Goal: Transaction & Acquisition: Purchase product/service

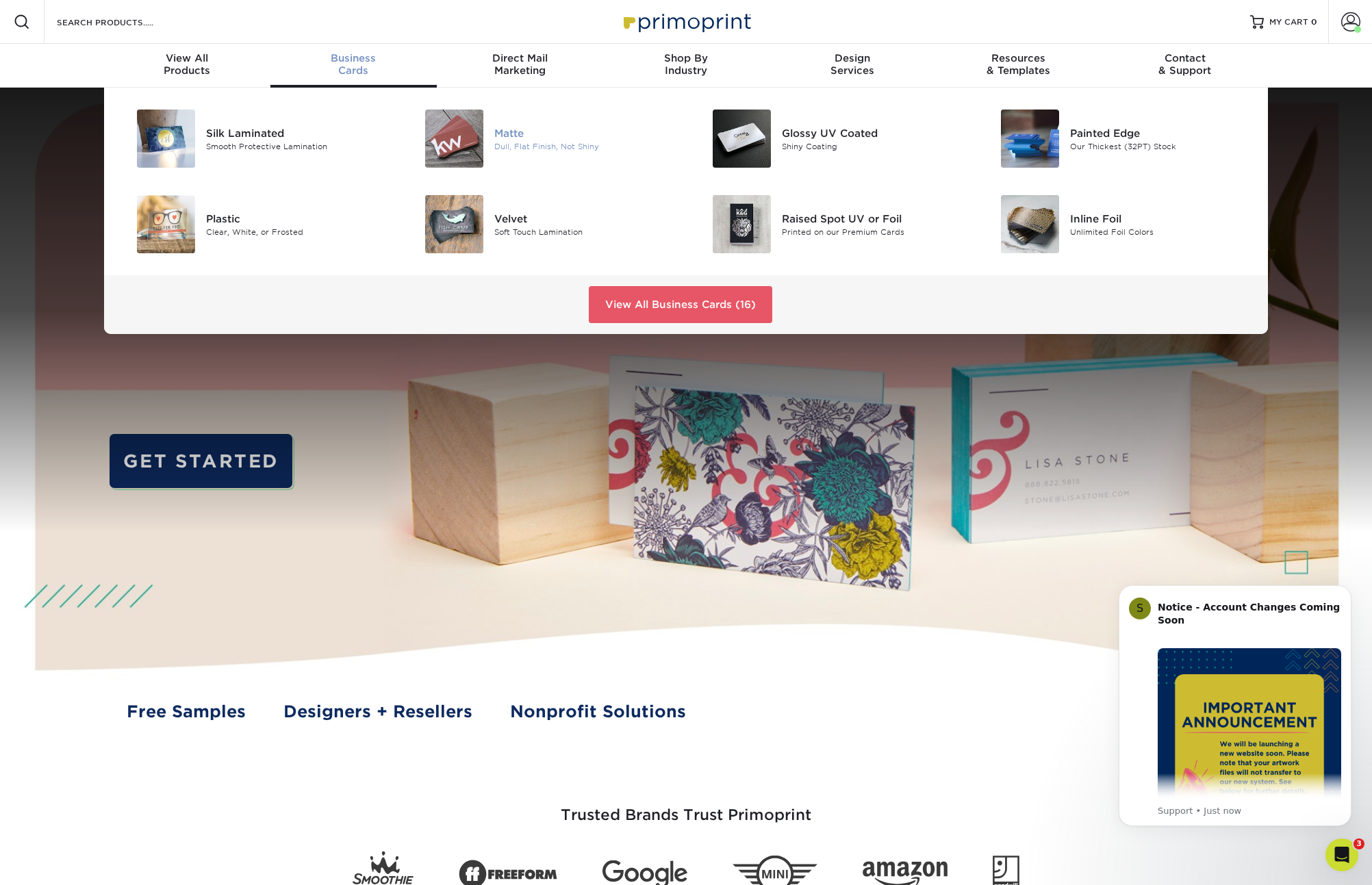
click at [490, 145] on div at bounding box center [446, 139] width 96 height 58
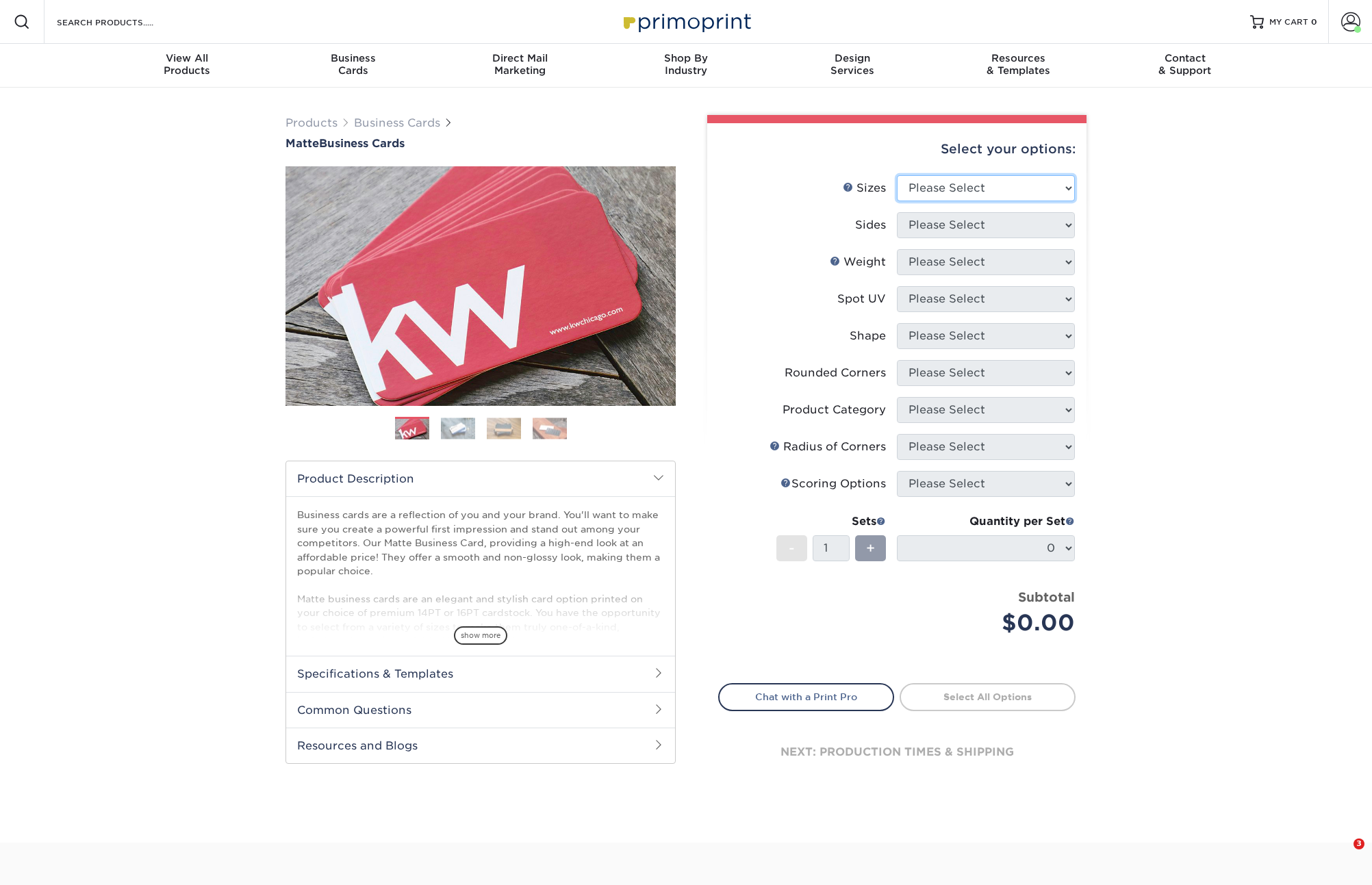
click at [978, 186] on select "Please Select 1.5" x 3.5" - Mini 1.75" x 3.5" - Mini 2" x 2" - Square 2" x 3" -…" at bounding box center [986, 188] width 178 height 26
select select "2.00x3.50"
click at [897, 175] on select "Please Select 1.5" x 3.5" - Mini 1.75" x 3.5" - Mini 2" x 2" - Square 2" x 3" -…" at bounding box center [986, 188] width 178 height 26
click at [986, 226] on select "Please Select Print Both Sides Print Front Only" at bounding box center [986, 225] width 178 height 26
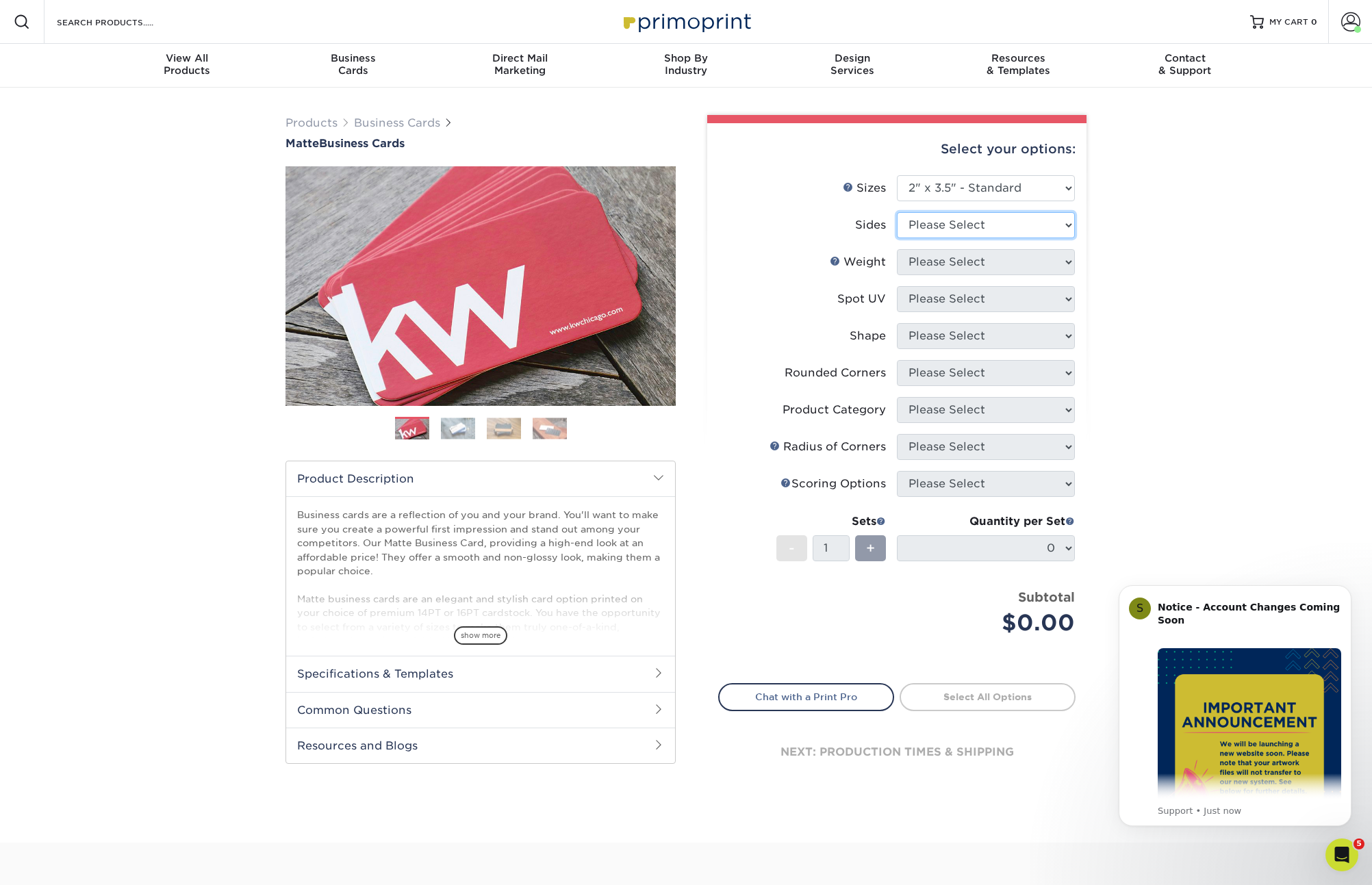
select select "13abbda7-1d64-4f25-8bb2-c179b224825d"
click at [897, 212] on select "Please Select Print Both Sides Print Front Only" at bounding box center [986, 225] width 178 height 26
click at [1346, 587] on icon "Dismiss notification" at bounding box center [1348, 588] width 7 height 7
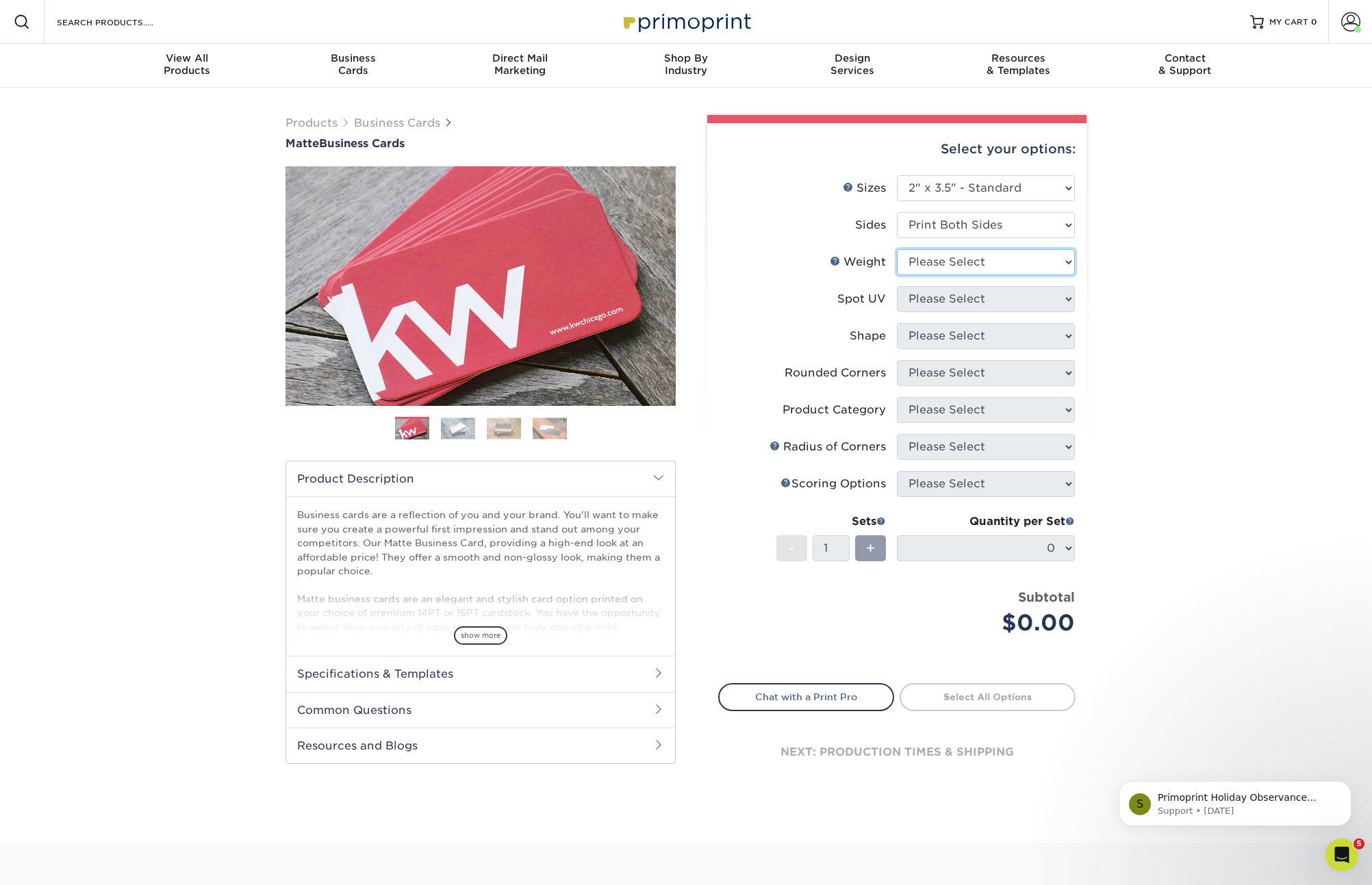
click at [960, 264] on select "Please Select 16PT 14PT" at bounding box center [986, 262] width 178 height 26
select select "14PT"
click at [897, 249] on select "Please Select 16PT 14PT" at bounding box center [986, 262] width 178 height 26
click at [956, 297] on select at bounding box center [986, 298] width 178 height 26
select select "121bb7b5-3b4d-429f-bd8d-bbf80e953313"
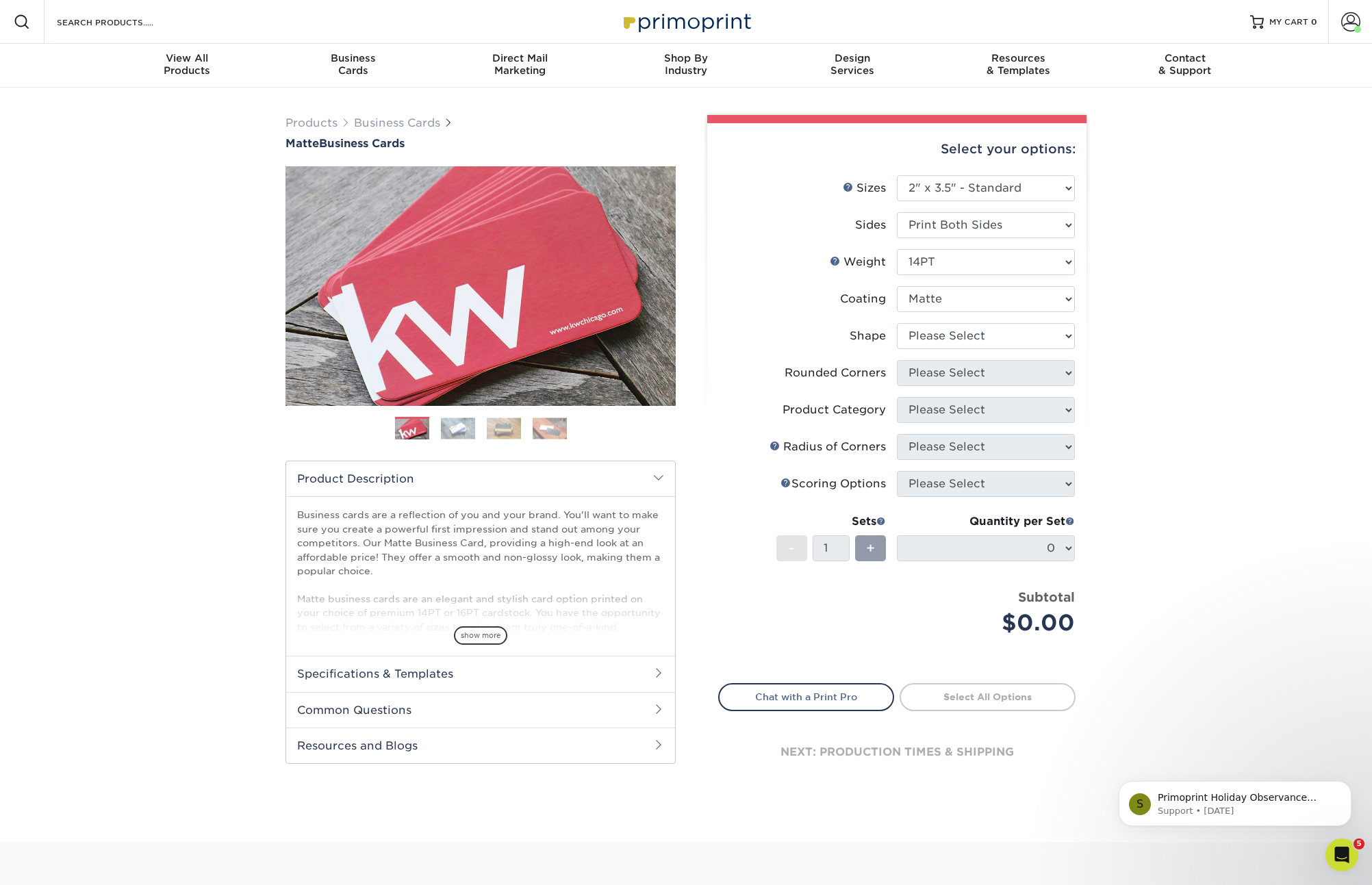
click at [897, 286] on select at bounding box center [986, 298] width 178 height 26
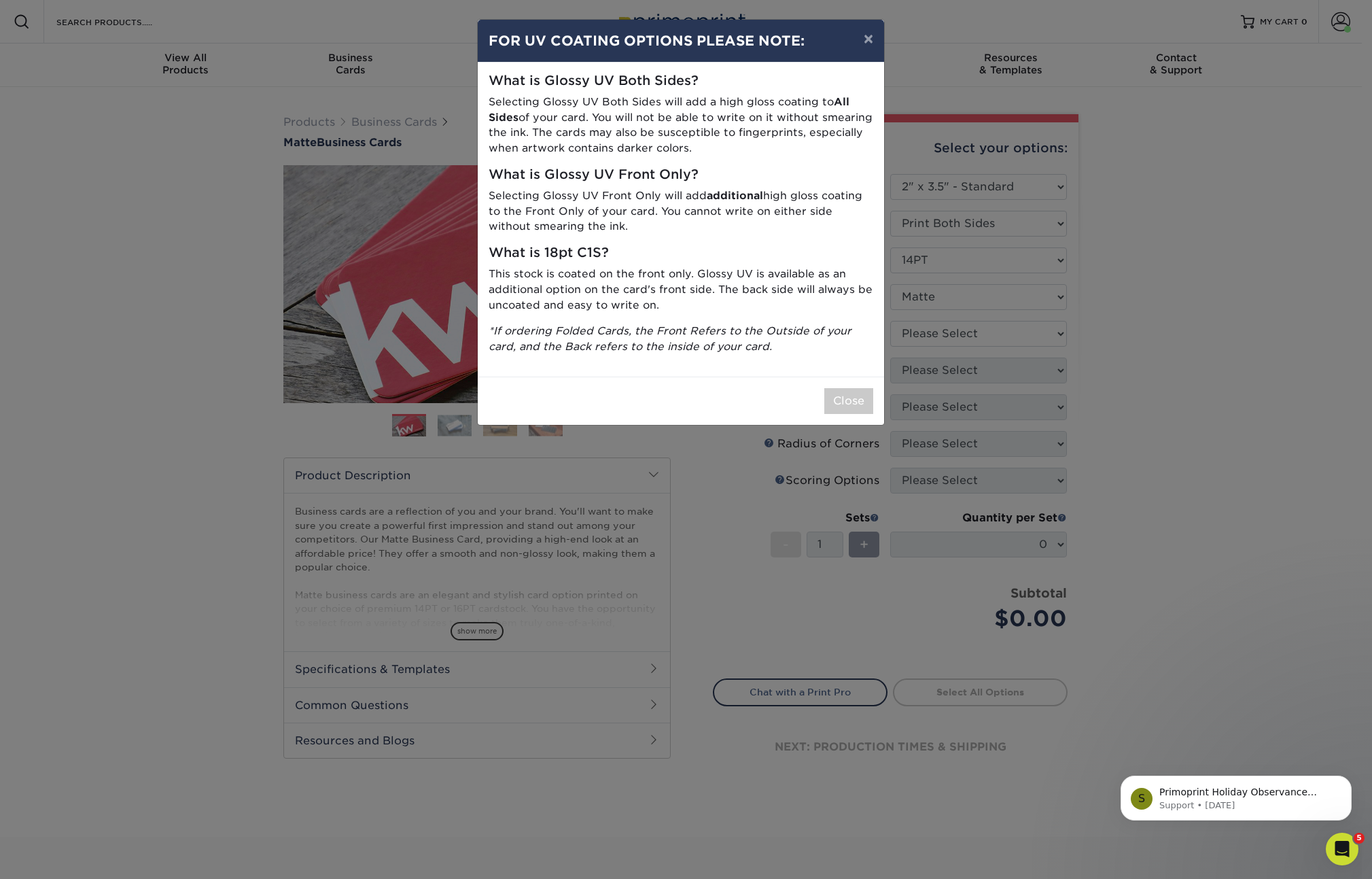
click at [946, 340] on div "× FOR UV COATING OPTIONS PLEASE NOTE: What is Glossy UV Both Sides? Selecting G…" at bounding box center [686, 440] width 1372 height 879
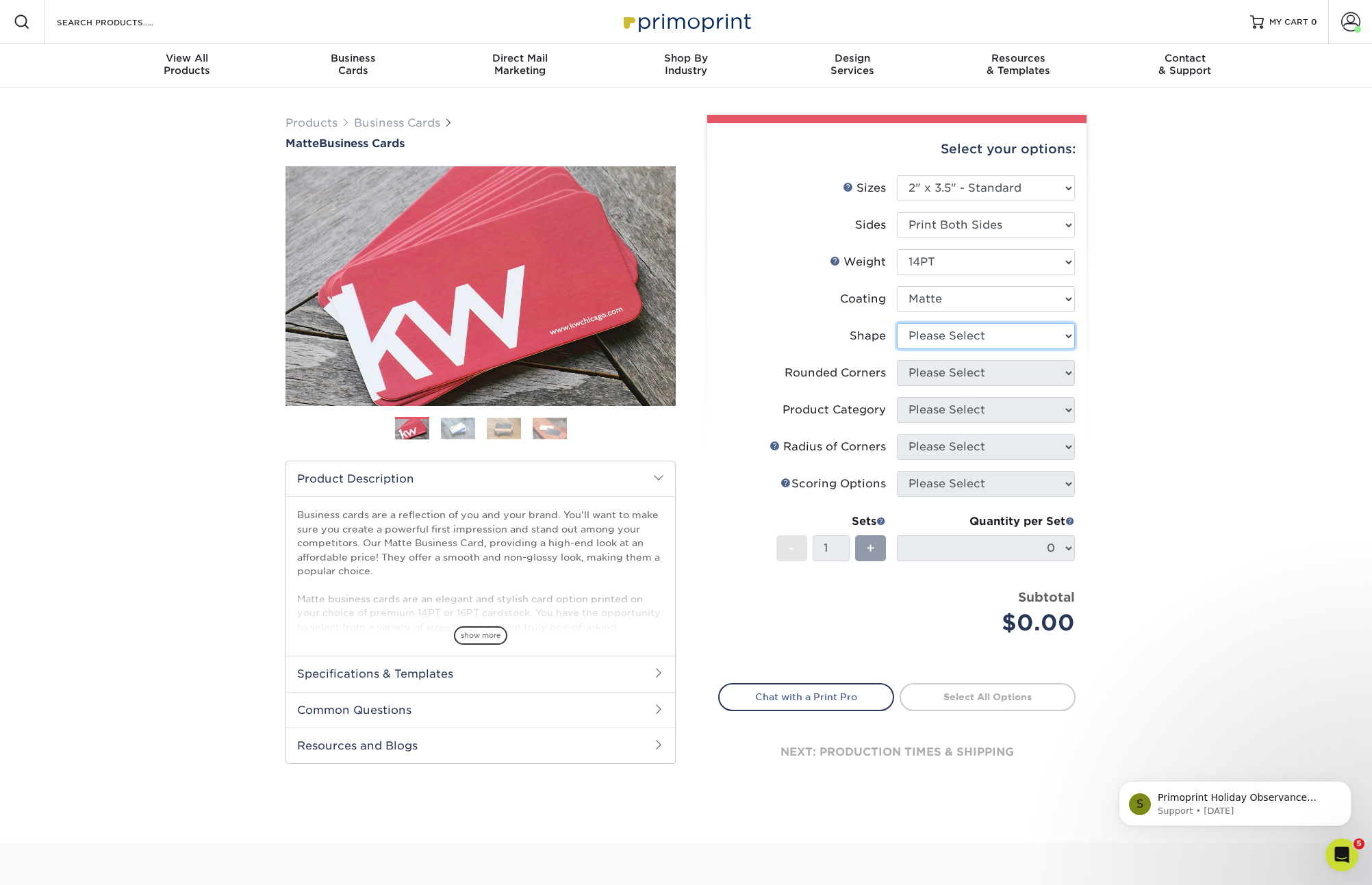
click at [945, 334] on select "Please Select Standard" at bounding box center [986, 336] width 178 height 26
select select "standard"
click at [897, 323] on select "Please Select Standard" at bounding box center [986, 336] width 178 height 26
click at [1001, 365] on select "Please Select Yes - Round 2 Corners Yes - Round 4 Corners No" at bounding box center [986, 373] width 178 height 26
select select "0"
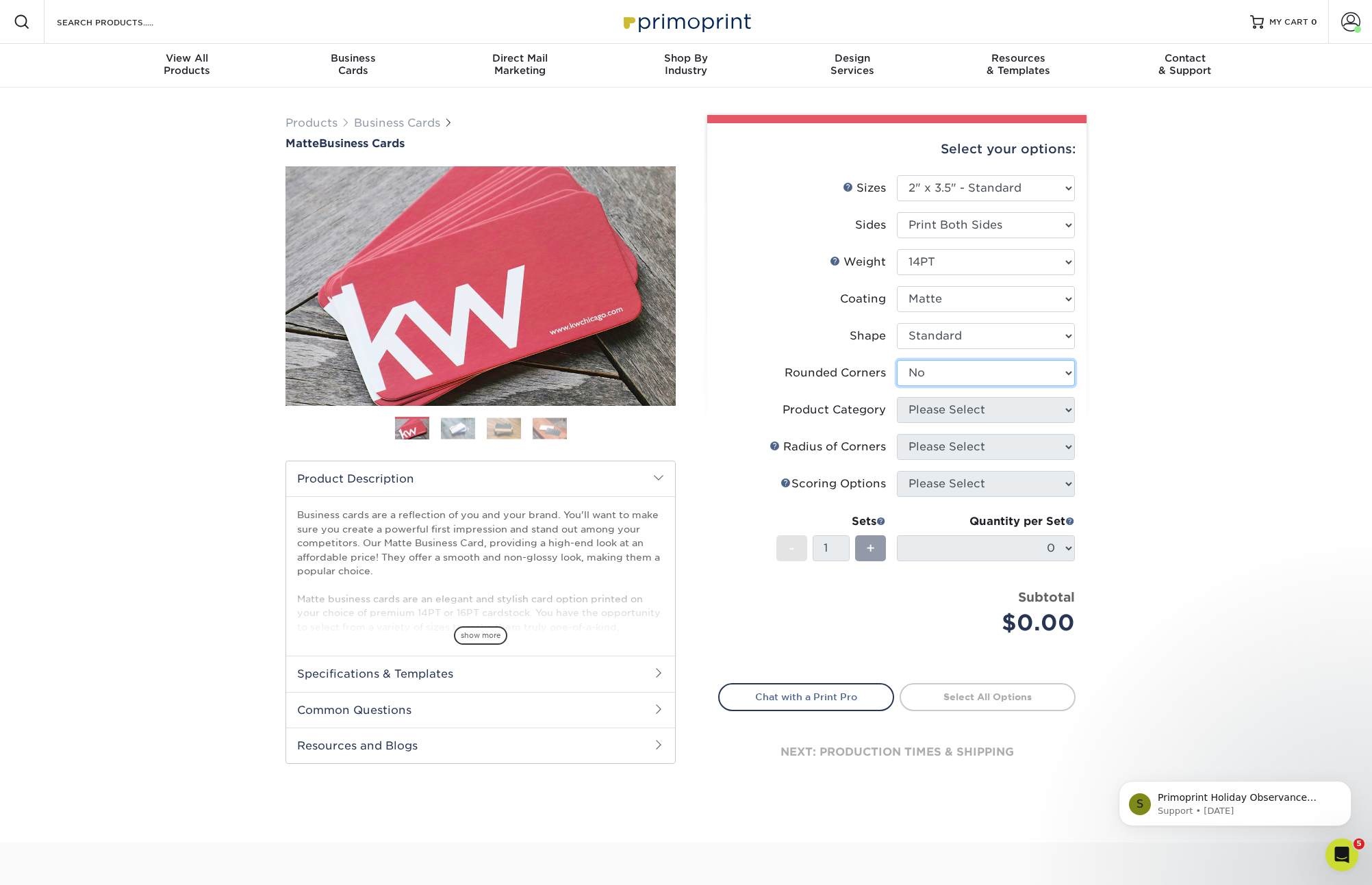
click at [897, 360] on select "Please Select Yes - Round 2 Corners Yes - Round 4 Corners No" at bounding box center [986, 373] width 178 height 26
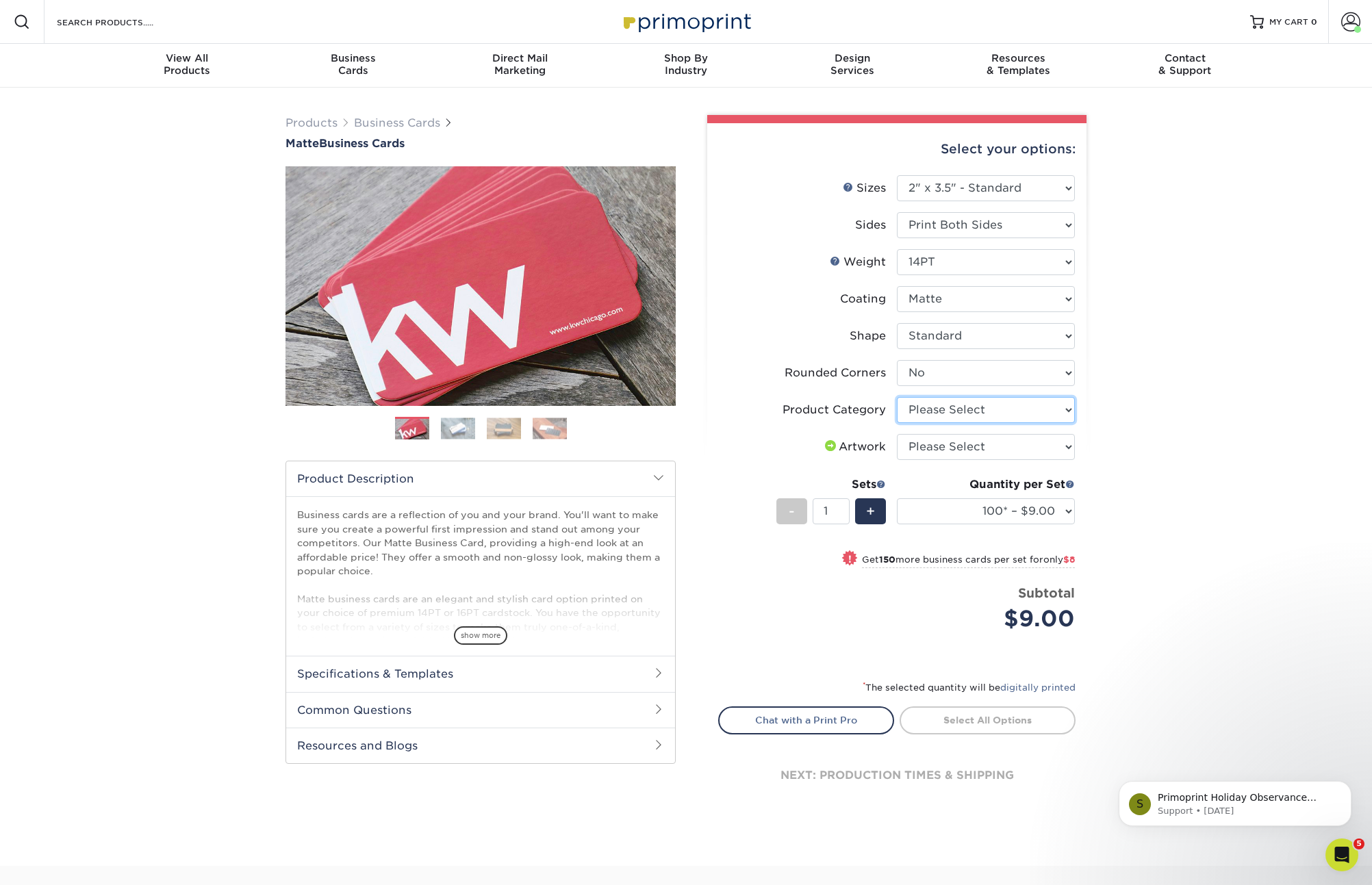
click at [928, 414] on select "Please Select Business Cards" at bounding box center [986, 410] width 178 height 26
select select "3b5148f1-0588-4f88-a218-97bcfdce65c1"
click at [897, 397] on select "Please Select Business Cards" at bounding box center [986, 410] width 178 height 26
click at [936, 447] on select "Please Select I will upload files I need a design - $100" at bounding box center [986, 447] width 178 height 26
select select "upload"
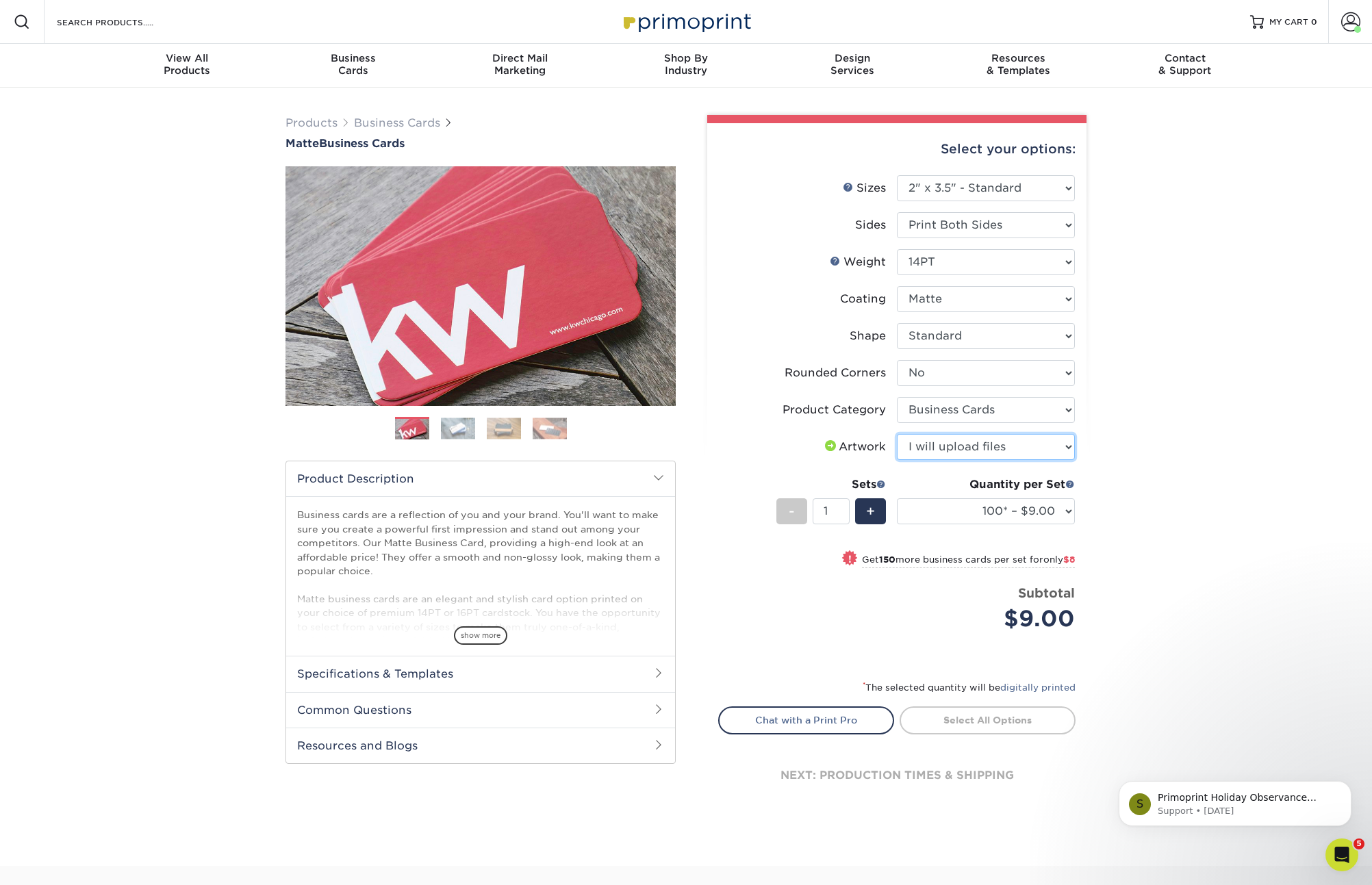
click at [897, 434] on select "Please Select I will upload files I need a design - $100" at bounding box center [986, 447] width 178 height 26
click at [875, 515] on div "+" at bounding box center [871, 511] width 31 height 26
type input "2"
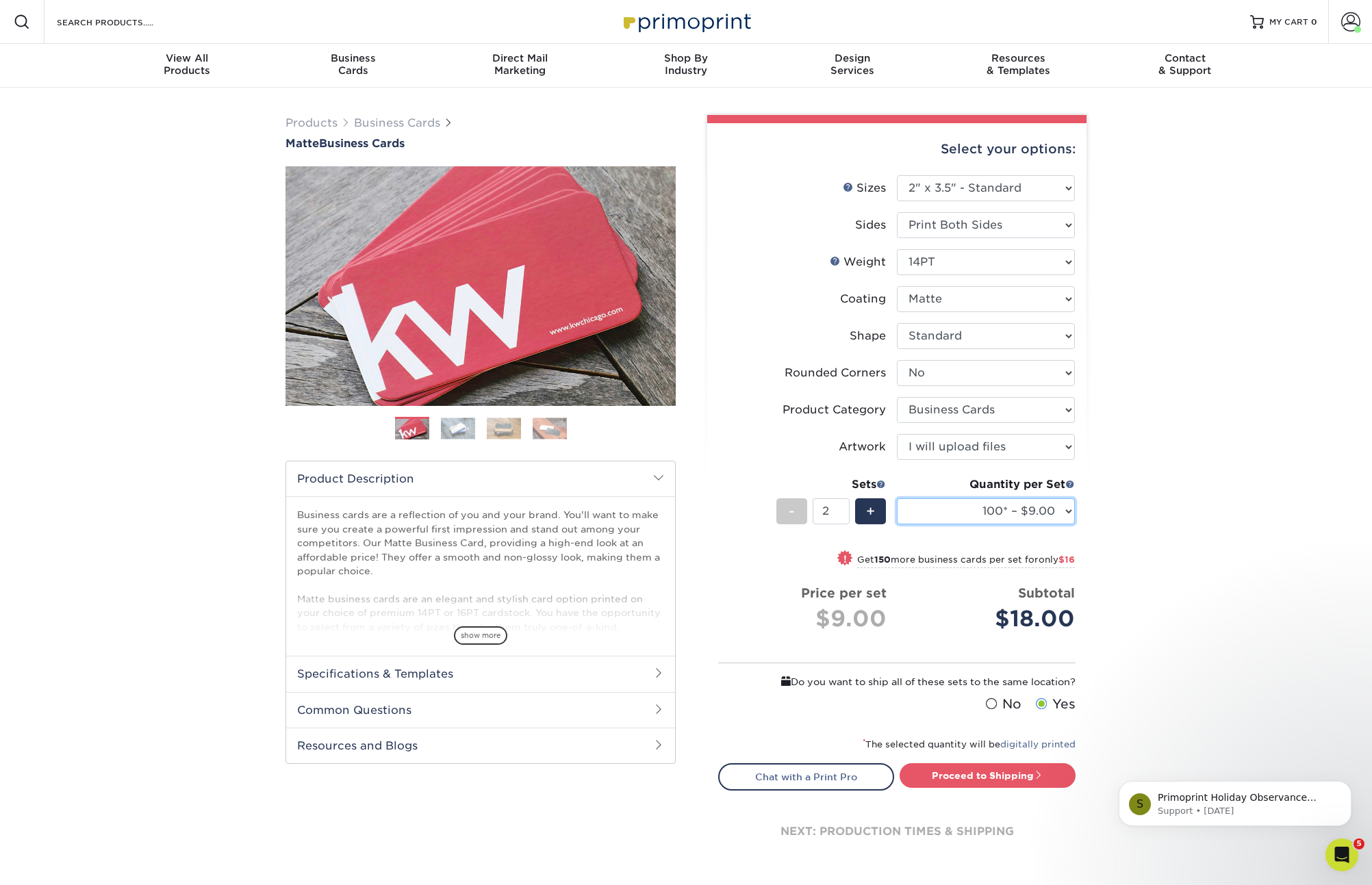
click at [1054, 504] on select "100* – $9.00 250* – $17.00 500 – $33.00 1000 – $42.00 2500 – $75.00 5000 – $143…" at bounding box center [986, 511] width 178 height 26
select select "250* – $17.00"
click at [897, 498] on select "100* – $9.00 250* – $17.00 500 – $33.00 1000 – $42.00 2500 – $75.00 5000 – $143…" at bounding box center [986, 511] width 178 height 26
click at [997, 707] on span at bounding box center [990, 704] width 12 height 13
click at [0, 0] on input "No" at bounding box center [0, 0] width 0 height 0
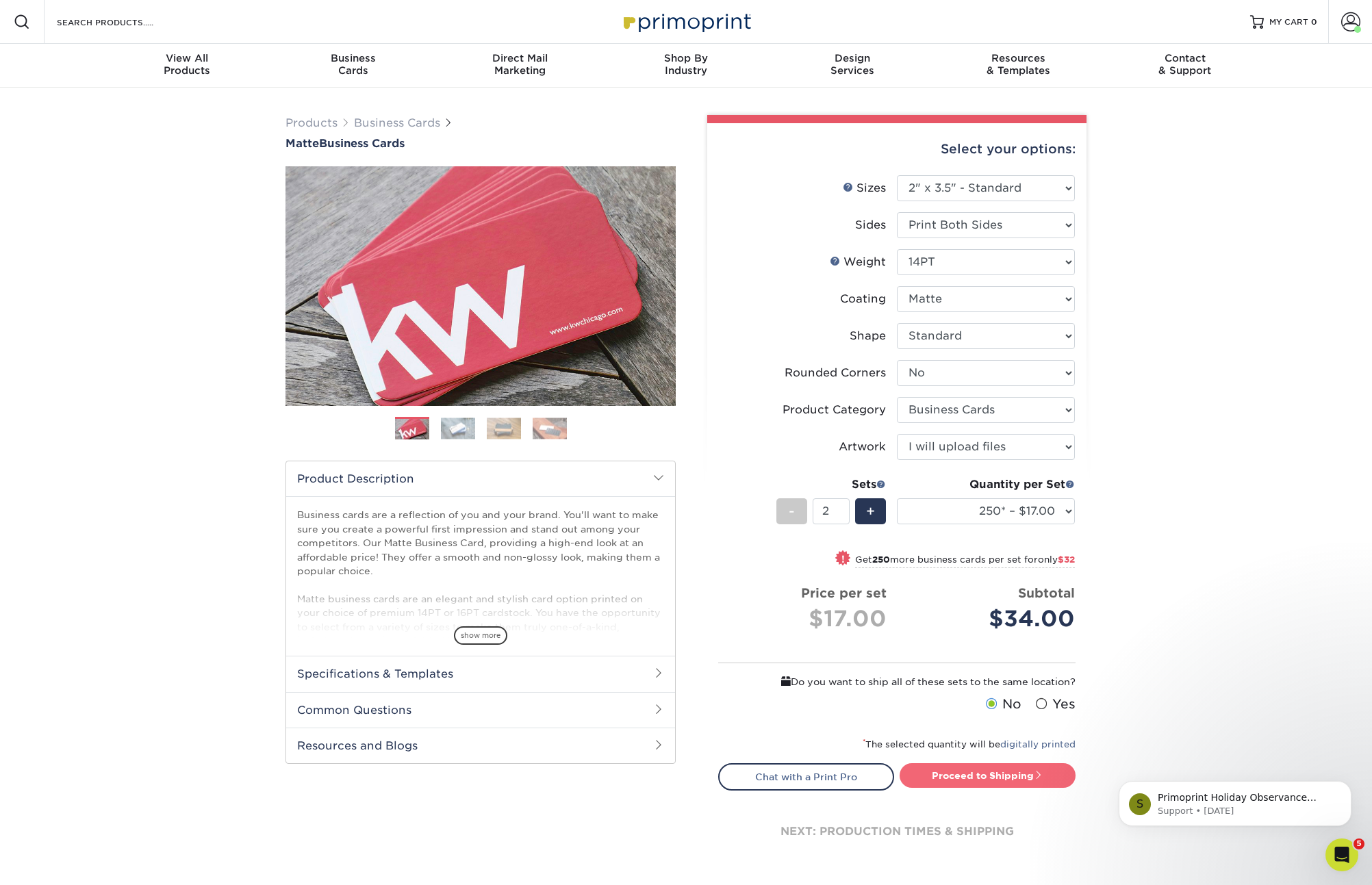
click at [989, 780] on link "Proceed to Shipping" at bounding box center [988, 775] width 176 height 24
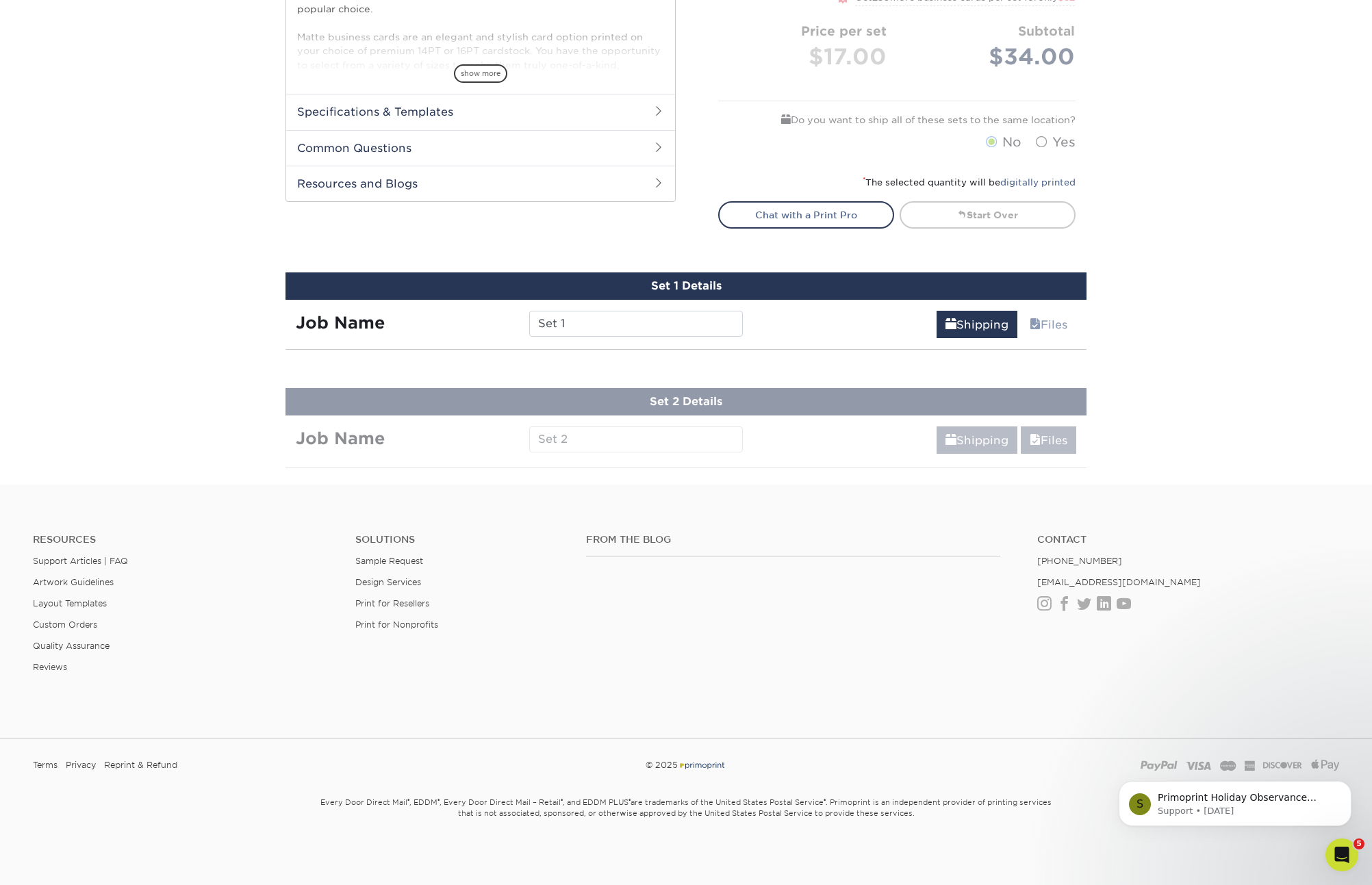
scroll to position [800, 0]
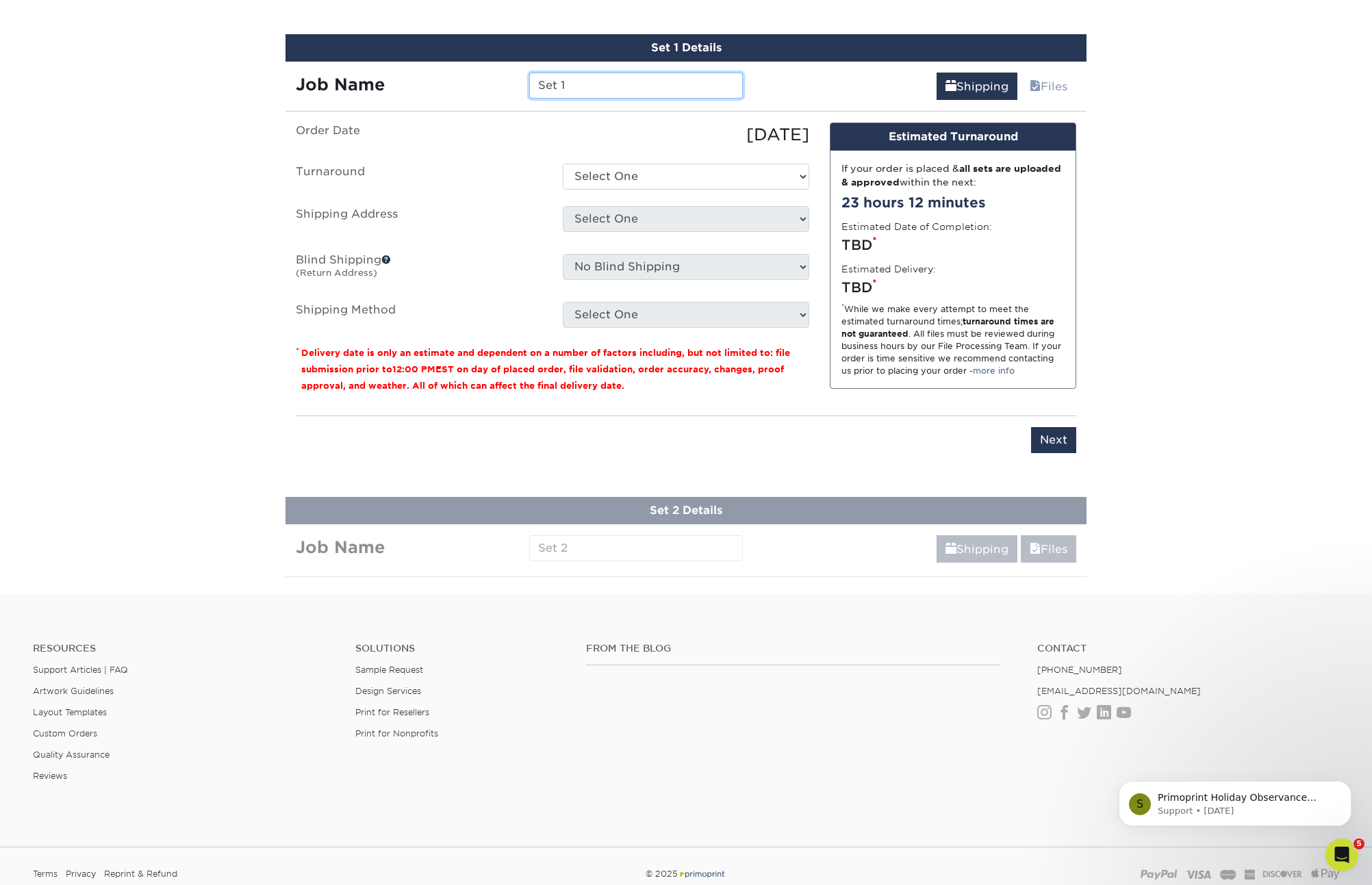
drag, startPoint x: 492, startPoint y: 82, endPoint x: 457, endPoint y: 57, distance: 43.0
click at [442, 77] on div "Job Name Set 1" at bounding box center [519, 85] width 467 height 26
type input "250-GwenEnderline"
click at [628, 176] on select "Select One 2-4 Business Days 2 Day Next Business Day" at bounding box center [686, 176] width 247 height 26
select select "56f96fba-ecd4-4e1b-a4a4-6bff8fef1ff9"
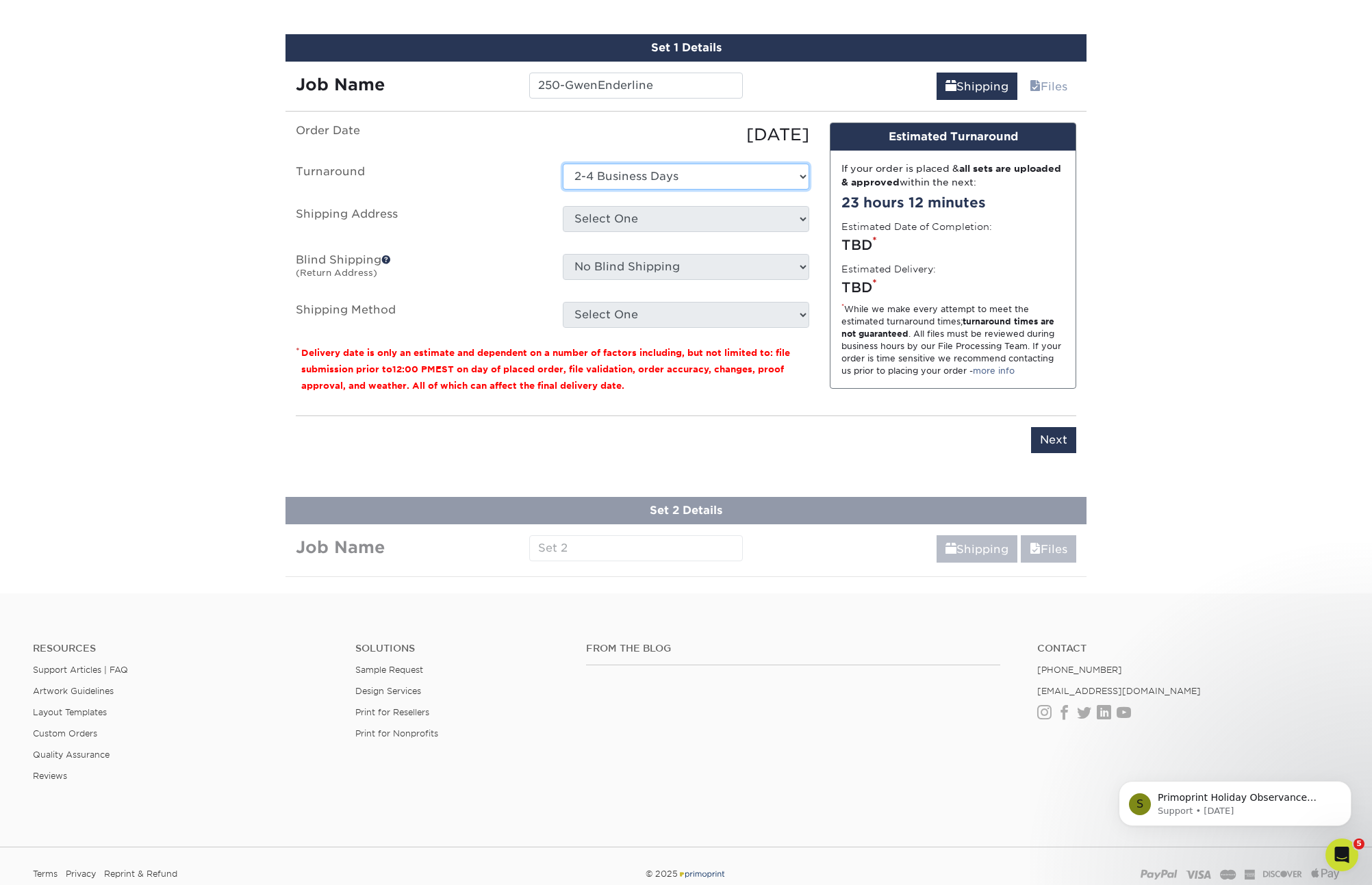
click at [562, 163] on select "Select One 2-4 Business Days 2 Day Next Business Day" at bounding box center [686, 176] width 247 height 26
click at [661, 227] on select "Select One Acadiana Office Baton Rouge - Business Cards Baton Rouge Production …" at bounding box center [686, 219] width 247 height 26
select select "225545"
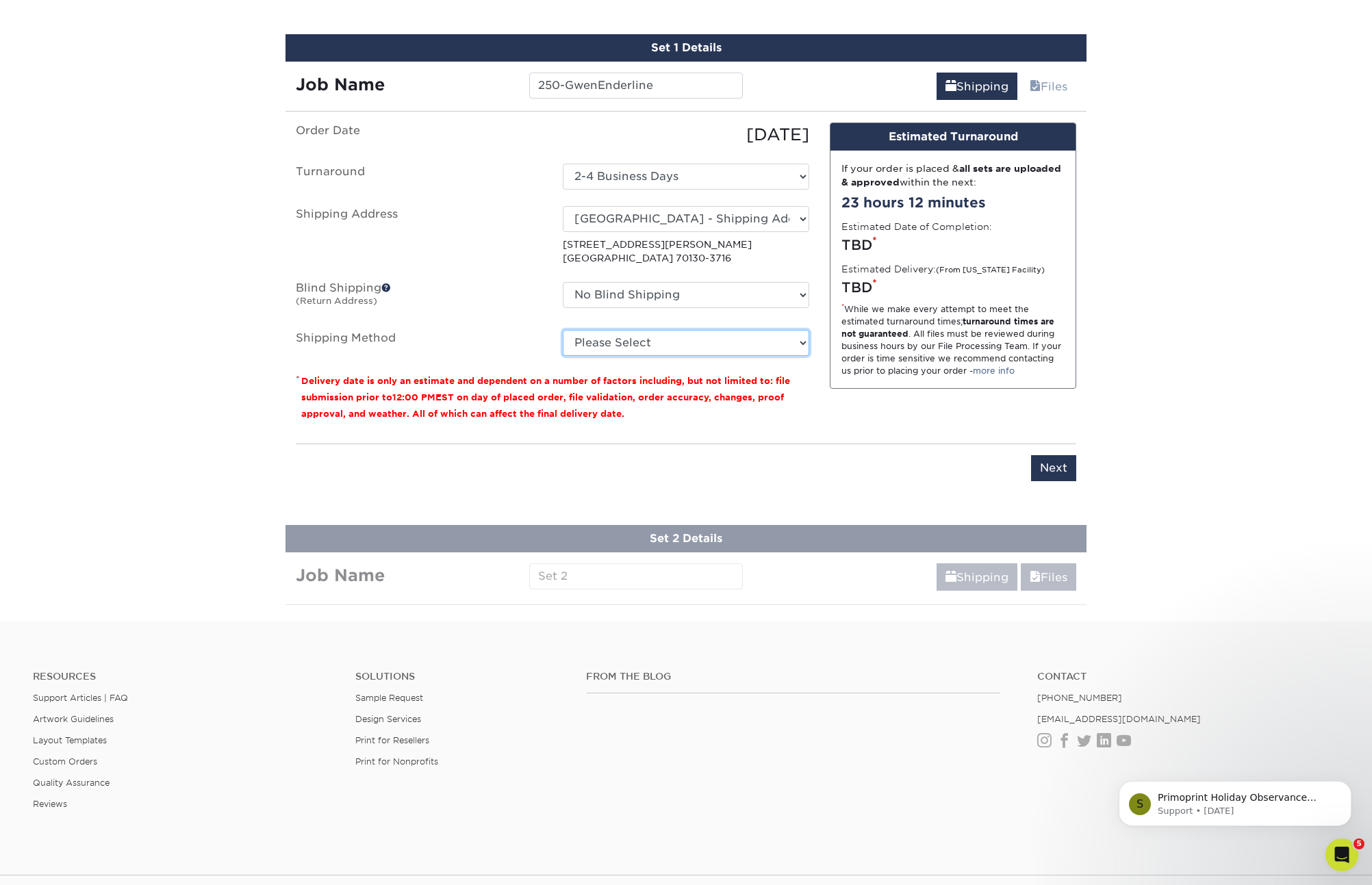
click at [659, 337] on select "Please Select Ground Shipping (+$7.84) 3 Day Shipping Service (+$15.33) 2 Day A…" at bounding box center [686, 343] width 247 height 26
select select "03"
click at [562, 330] on select "Please Select Ground Shipping (+$7.84) 3 Day Shipping Service (+$15.33) 2 Day A…" at bounding box center [686, 343] width 247 height 26
click at [1061, 471] on input "Next" at bounding box center [1054, 468] width 45 height 26
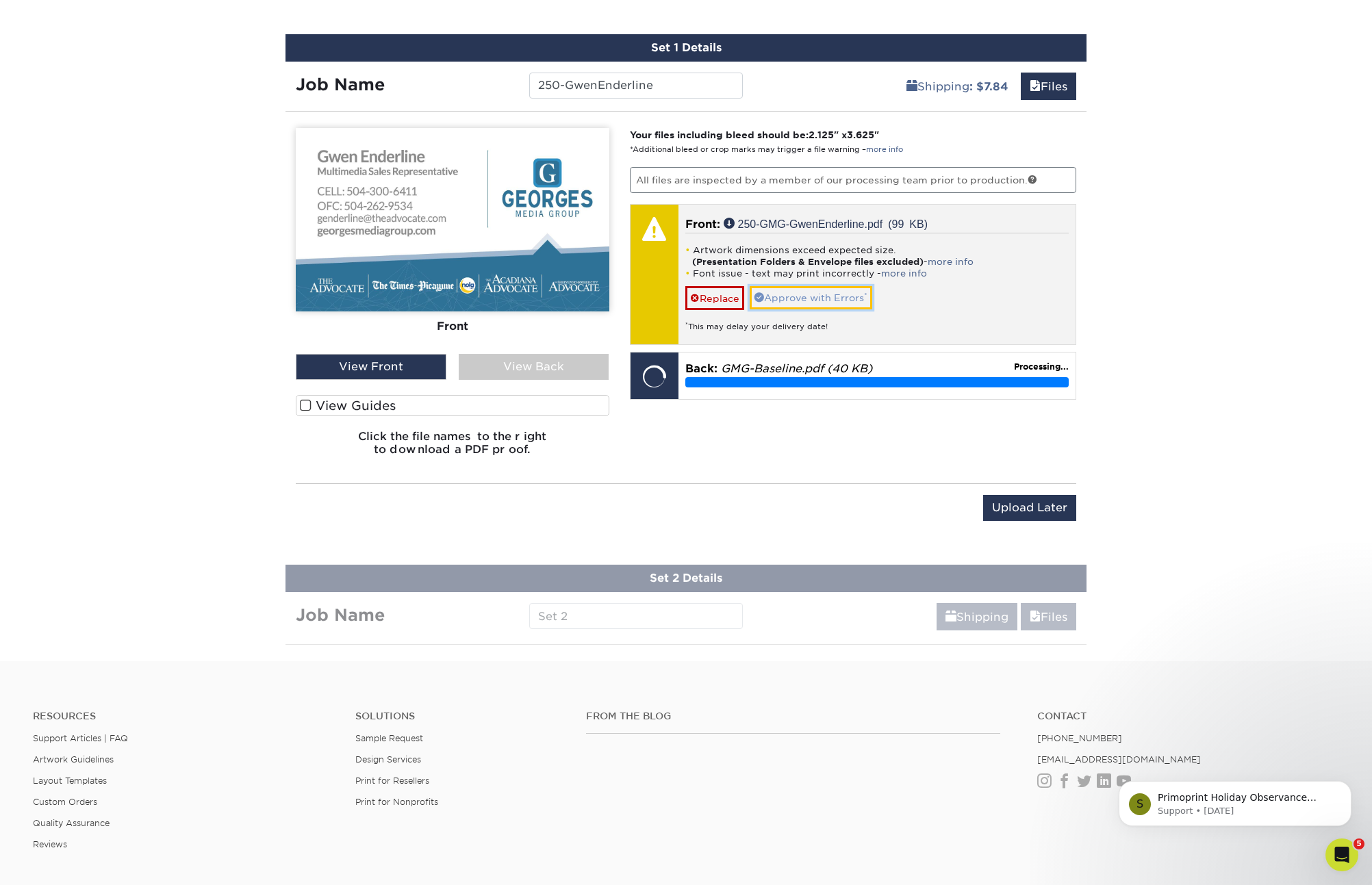
click at [823, 300] on link "Approve with Errors *" at bounding box center [810, 297] width 122 height 24
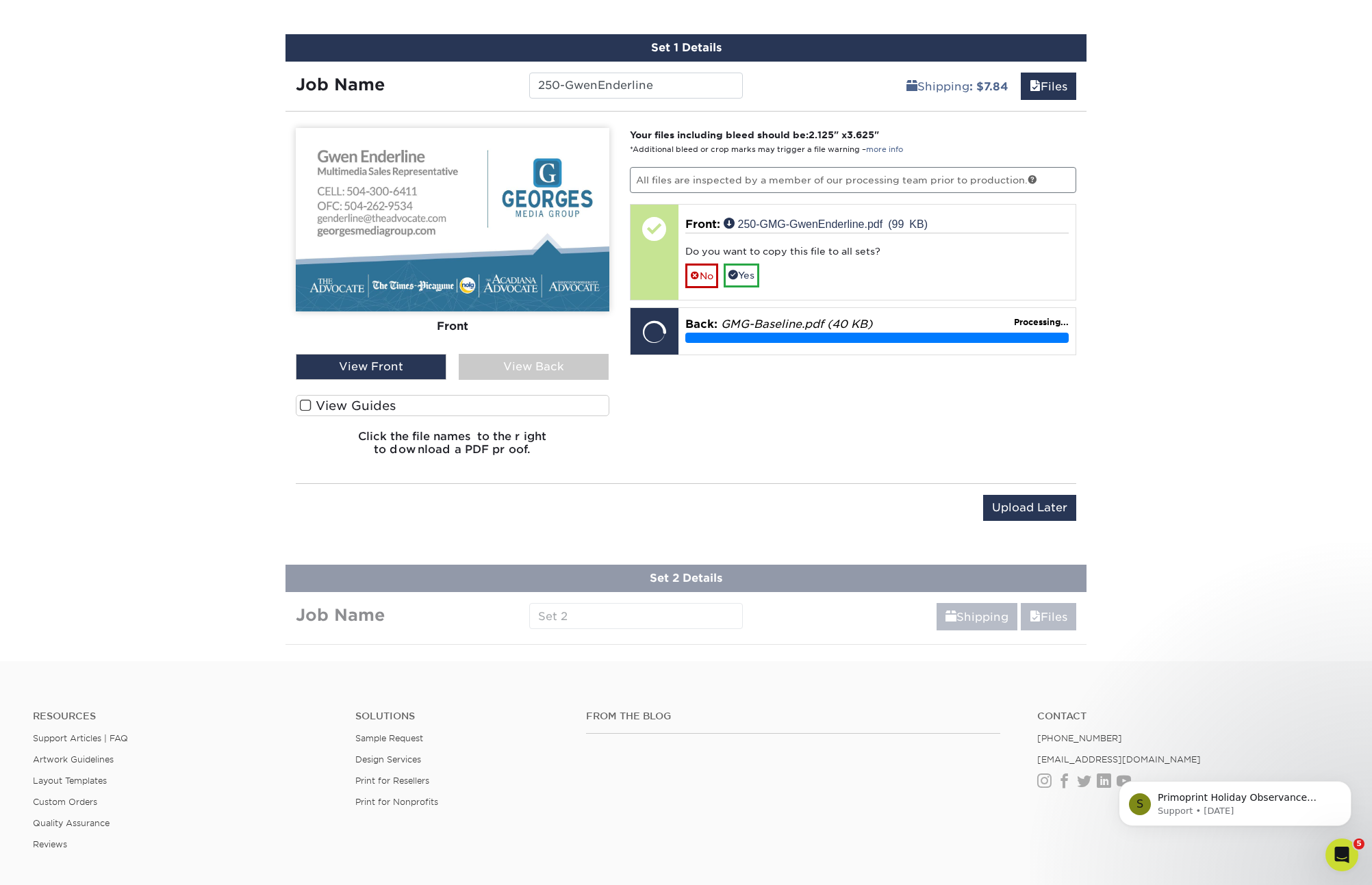
click at [336, 402] on label "View Guides" at bounding box center [452, 404] width 314 height 21
click at [0, 0] on input "View Guides" at bounding box center [0, 0] width 0 height 0
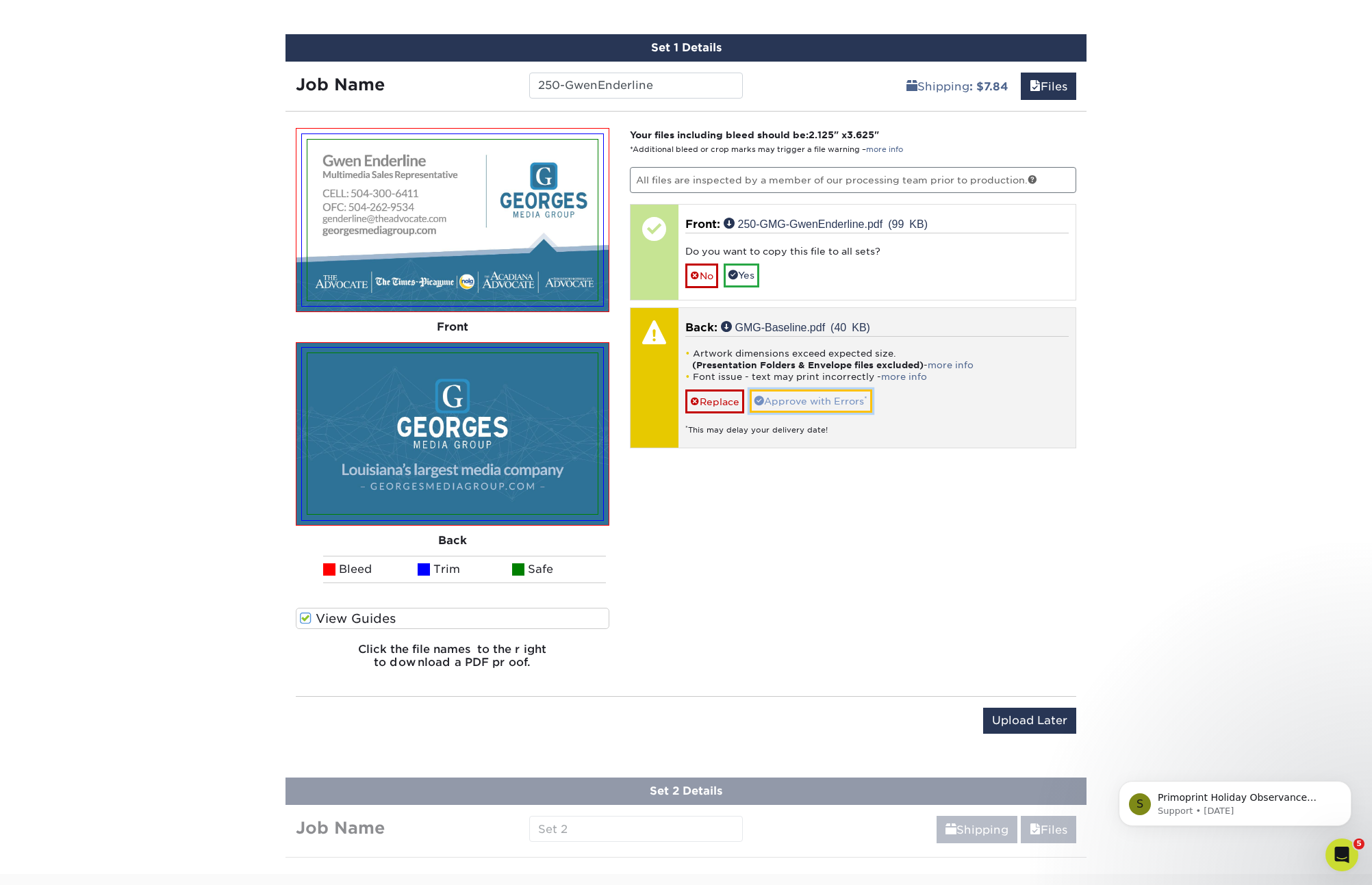
click at [772, 404] on link "Approve with Errors *" at bounding box center [810, 401] width 122 height 24
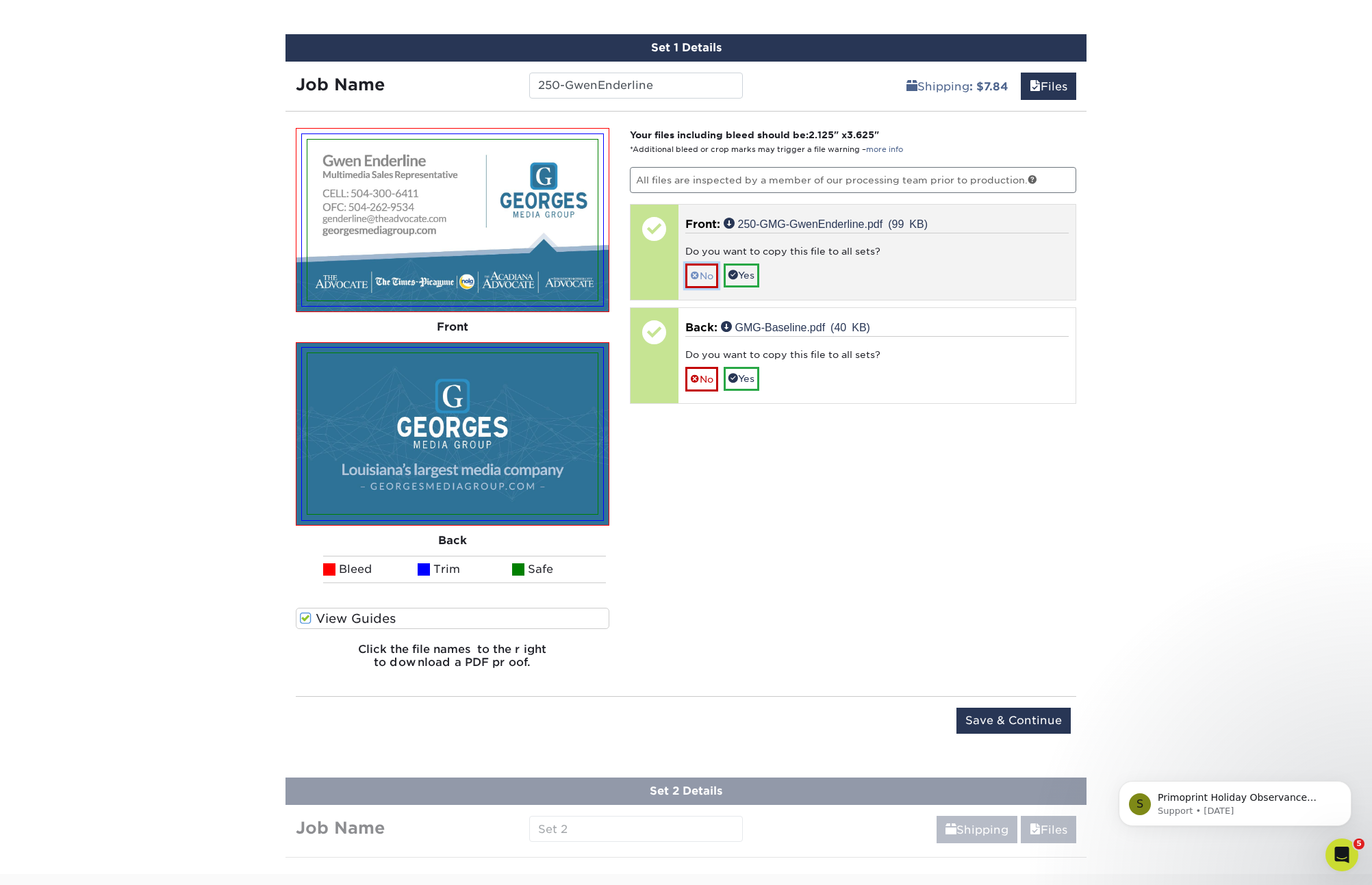
click at [699, 272] on link "No" at bounding box center [701, 276] width 33 height 24
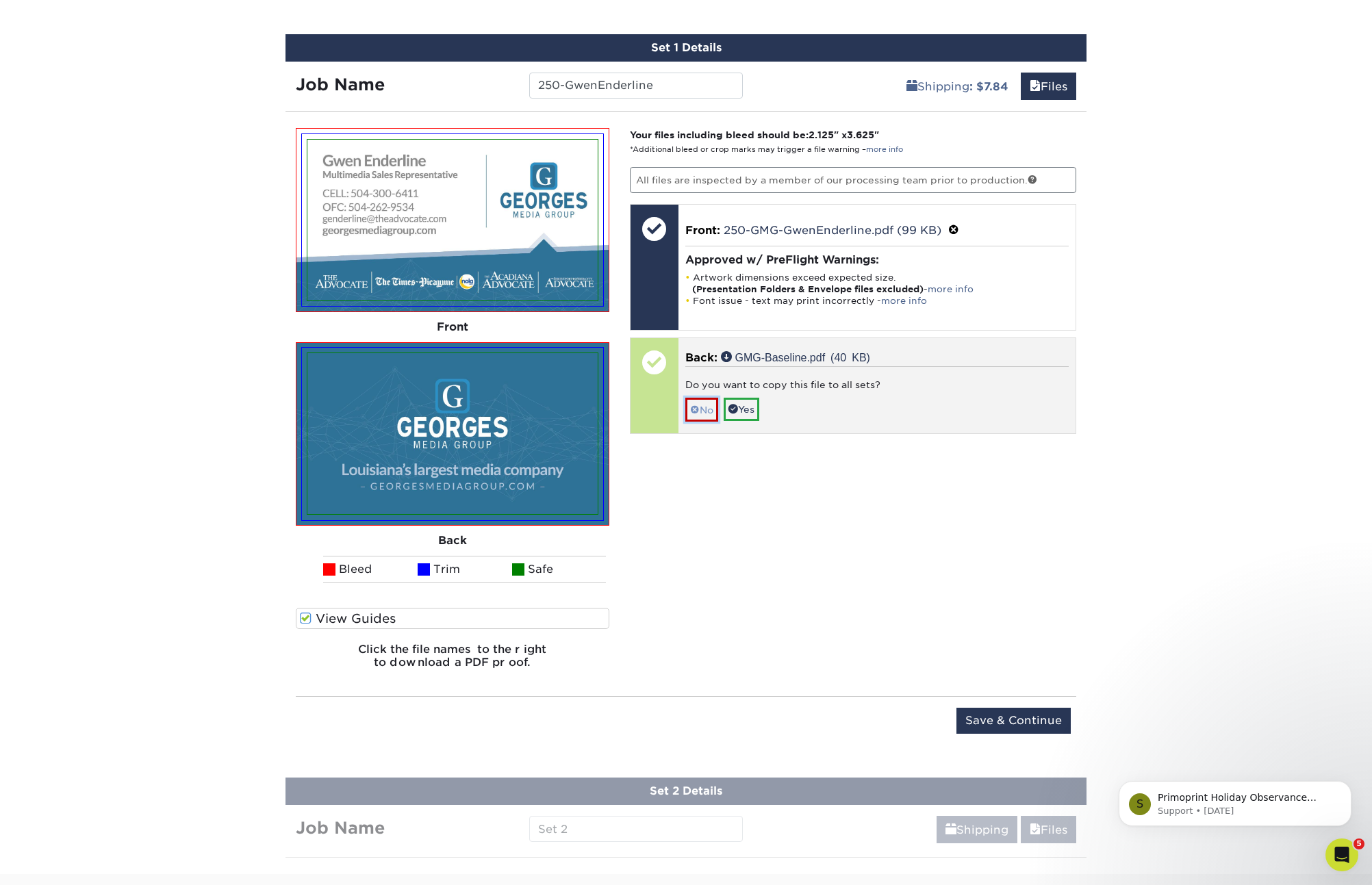
click at [705, 410] on link "No" at bounding box center [701, 410] width 33 height 24
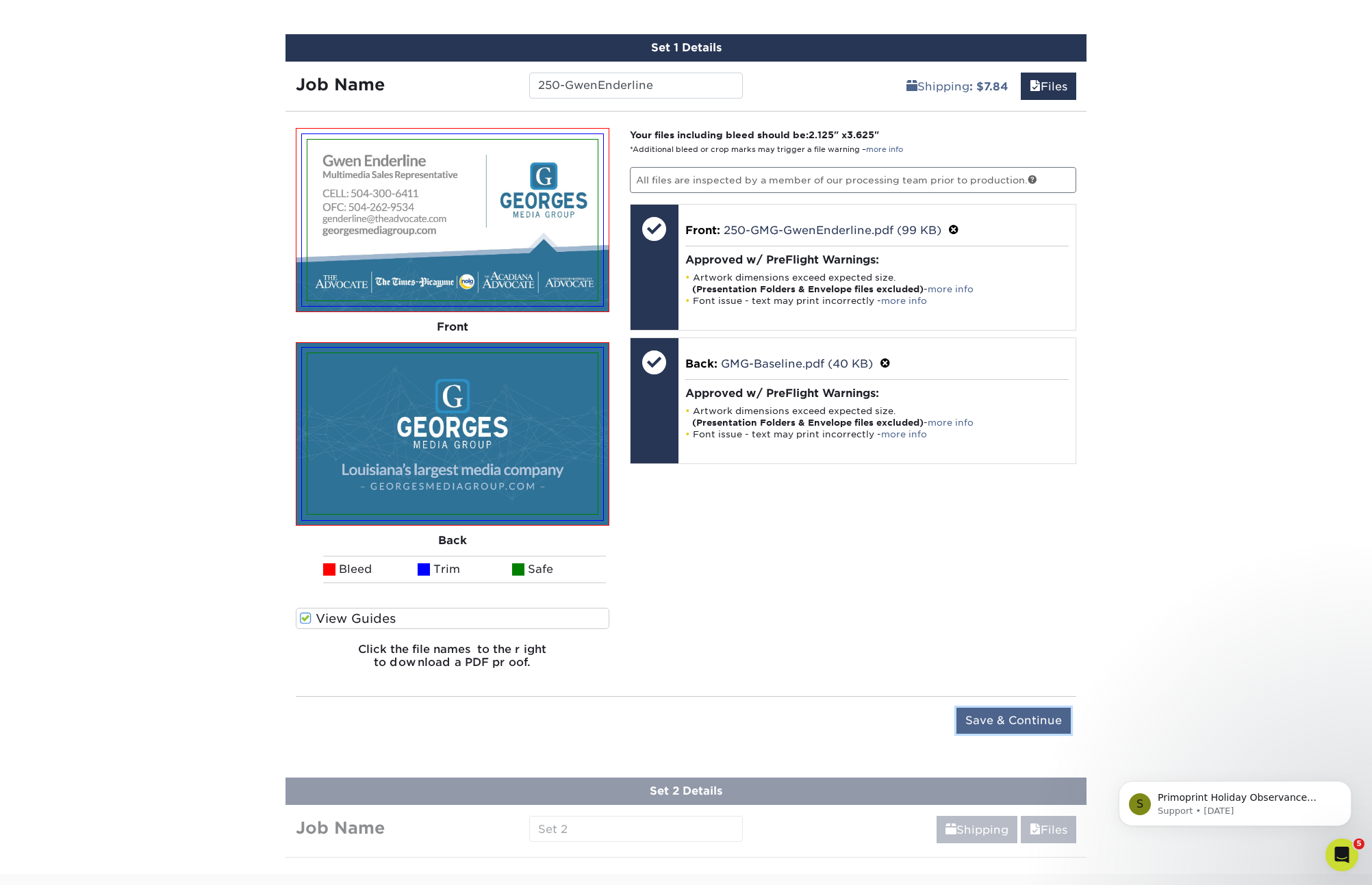
click at [1006, 721] on input "Save & Continue" at bounding box center [1013, 720] width 114 height 26
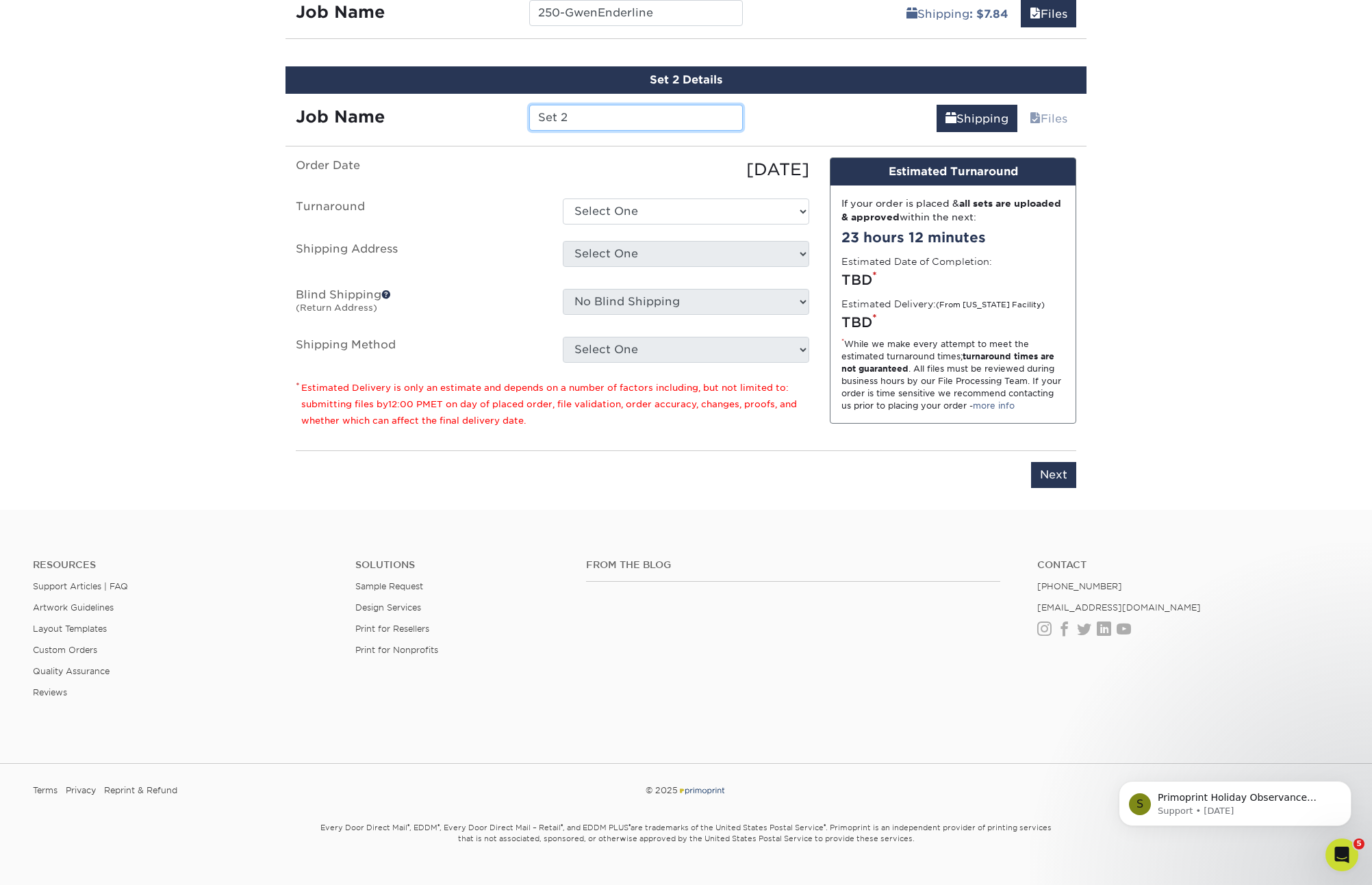
scroll to position [898, 0]
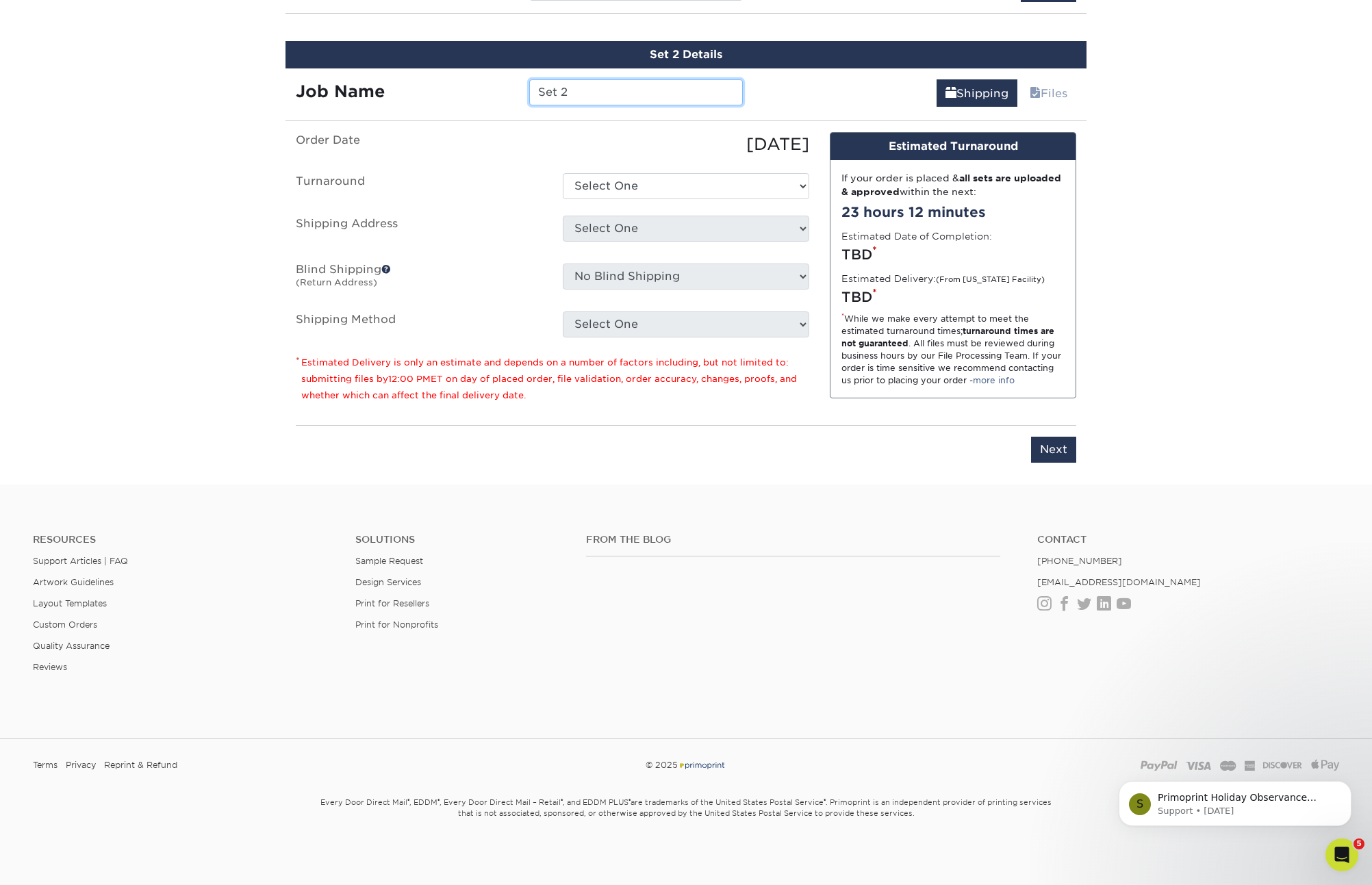
drag, startPoint x: 570, startPoint y: 93, endPoint x: 495, endPoint y: 86, distance: 75.3
click at [495, 88] on div "Job Name Set 2" at bounding box center [519, 92] width 467 height 26
type input "250-JacksonReyes"
click at [710, 177] on select "Select One 2-4 Business Days 2 Day Next Business Day" at bounding box center [686, 186] width 247 height 26
select select "56f96fba-ecd4-4e1b-a4a4-6bff8fef1ff9"
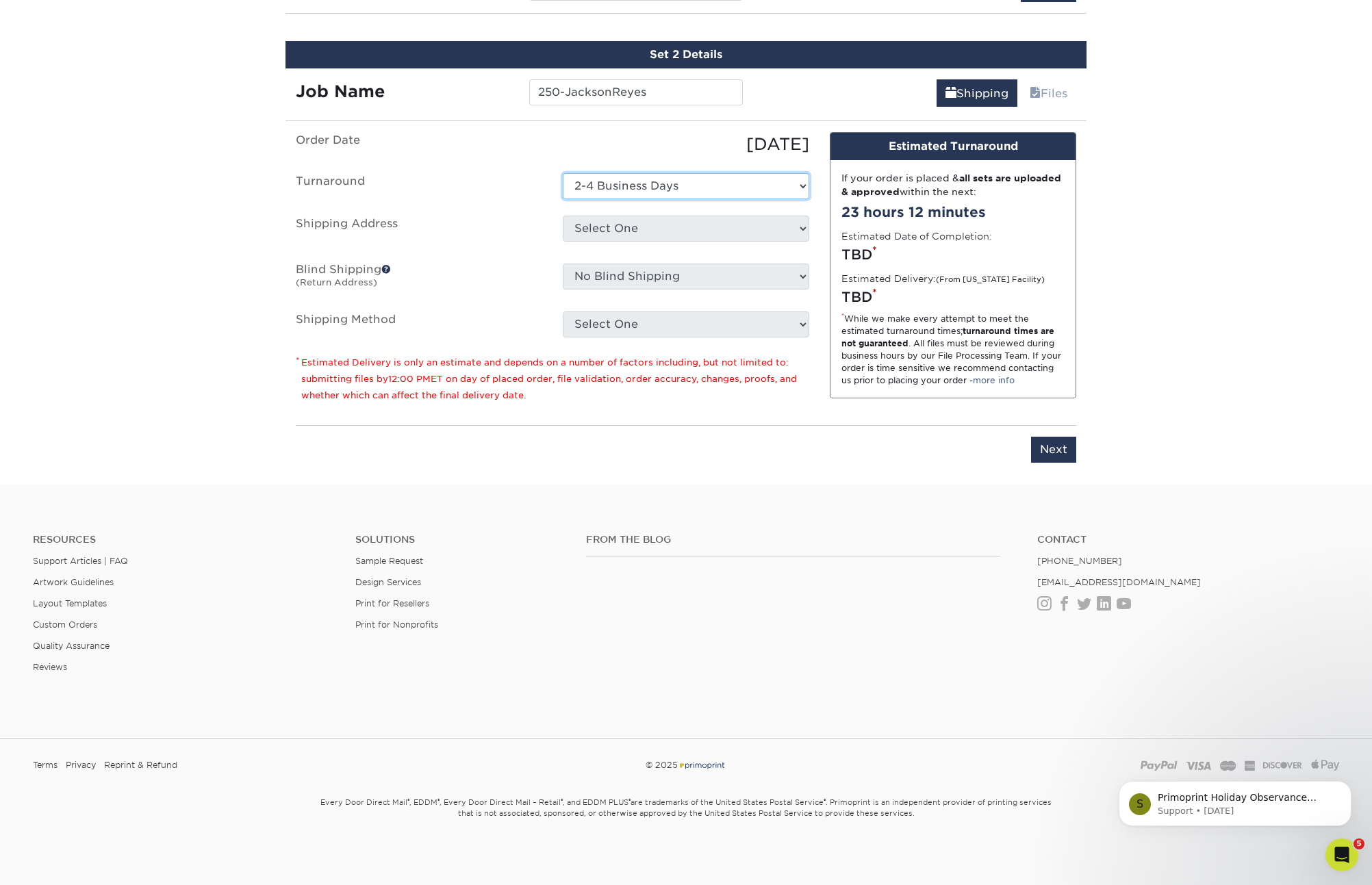
click at [562, 173] on select "Select One 2-4 Business Days 2 Day Next Business Day" at bounding box center [686, 186] width 247 height 26
click at [675, 227] on select "Select One Acadiana Office Baton Rouge - Business Cards Baton Rouge Production …" at bounding box center [686, 229] width 247 height 26
select select "255257"
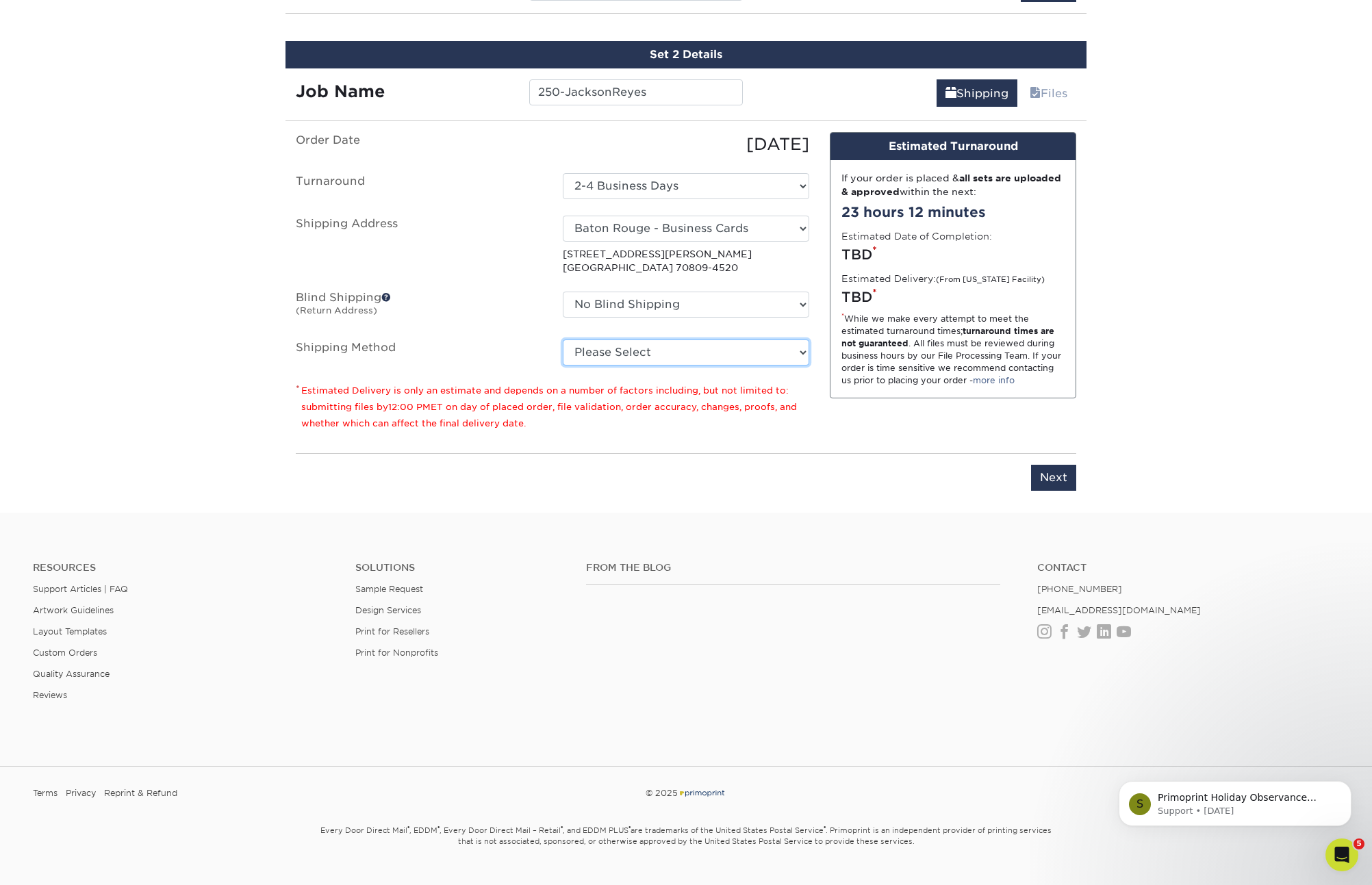
click at [725, 353] on select "Please Select Ground Shipping (+$7.84) 3 Day Shipping Service (+$15.33) 2 Day A…" at bounding box center [686, 352] width 247 height 26
select select "03"
click at [562, 339] on select "Please Select Ground Shipping (+$7.84) 3 Day Shipping Service (+$15.33) 2 Day A…" at bounding box center [686, 352] width 247 height 26
click at [1060, 475] on input "Next" at bounding box center [1054, 477] width 45 height 26
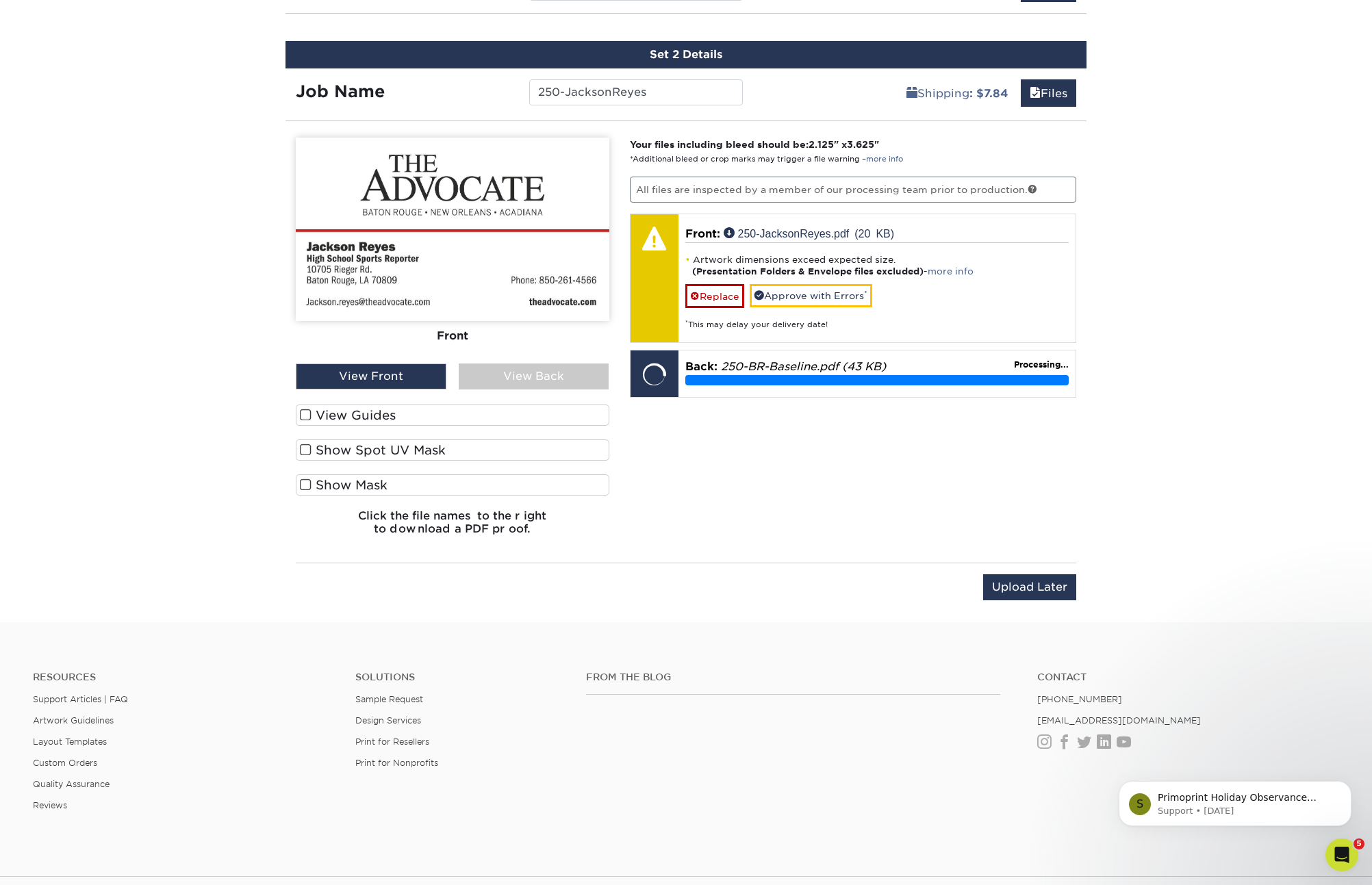
drag, startPoint x: 299, startPoint y: 412, endPoint x: 300, endPoint y: 440, distance: 28.0
click at [300, 412] on span at bounding box center [306, 415] width 12 height 13
click at [0, 0] on input "View Guides" at bounding box center [0, 0] width 0 height 0
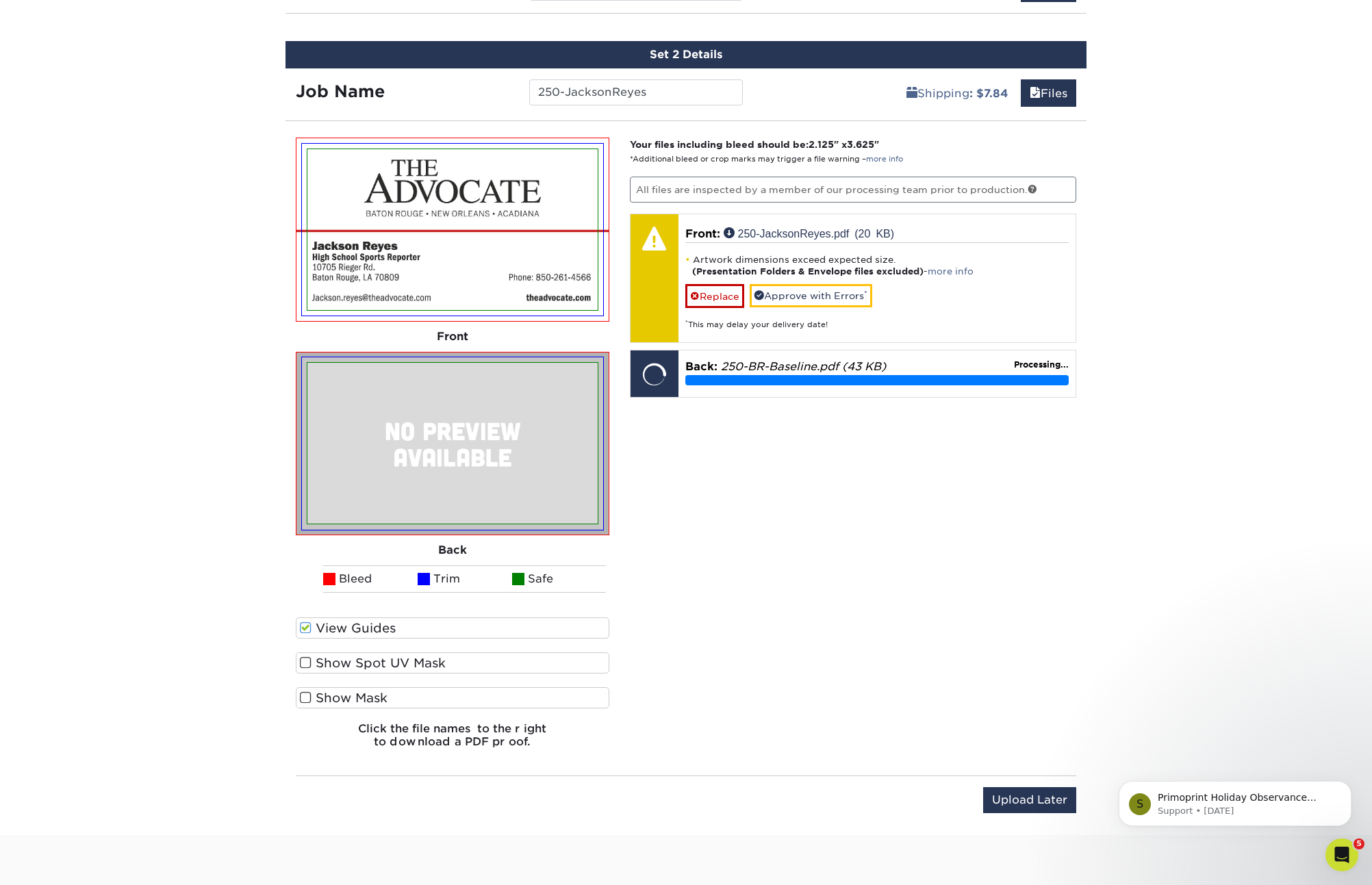
click at [301, 440] on div at bounding box center [452, 442] width 303 height 173
drag, startPoint x: 306, startPoint y: 666, endPoint x: 306, endPoint y: 699, distance: 33.0
click at [306, 666] on span at bounding box center [306, 663] width 12 height 13
click at [0, 0] on input "Show Spot UV Mask" at bounding box center [0, 0] width 0 height 0
click at [306, 700] on span at bounding box center [306, 697] width 12 height 13
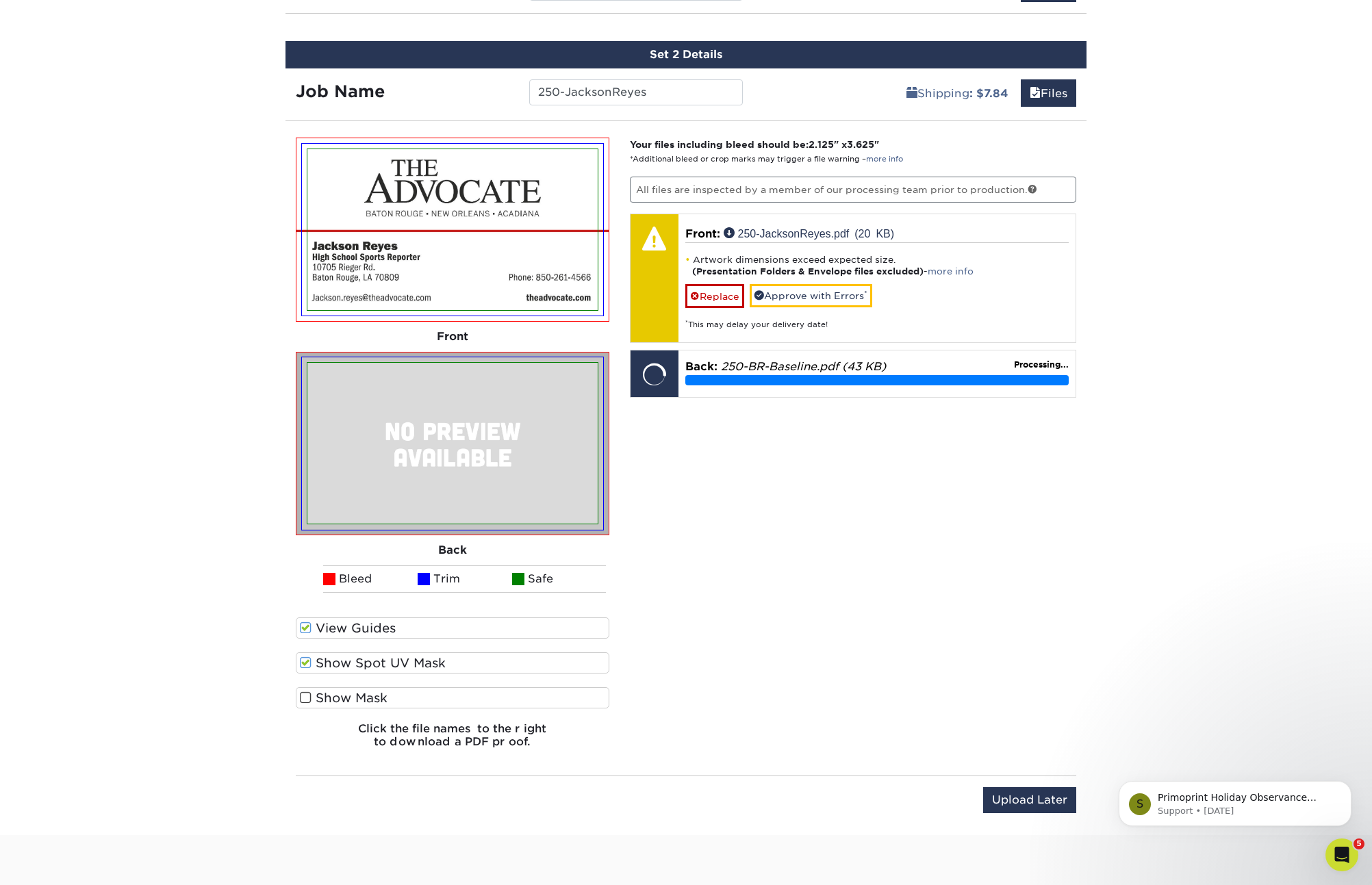
click at [0, 0] on input "Show Mask" at bounding box center [0, 0] width 0 height 0
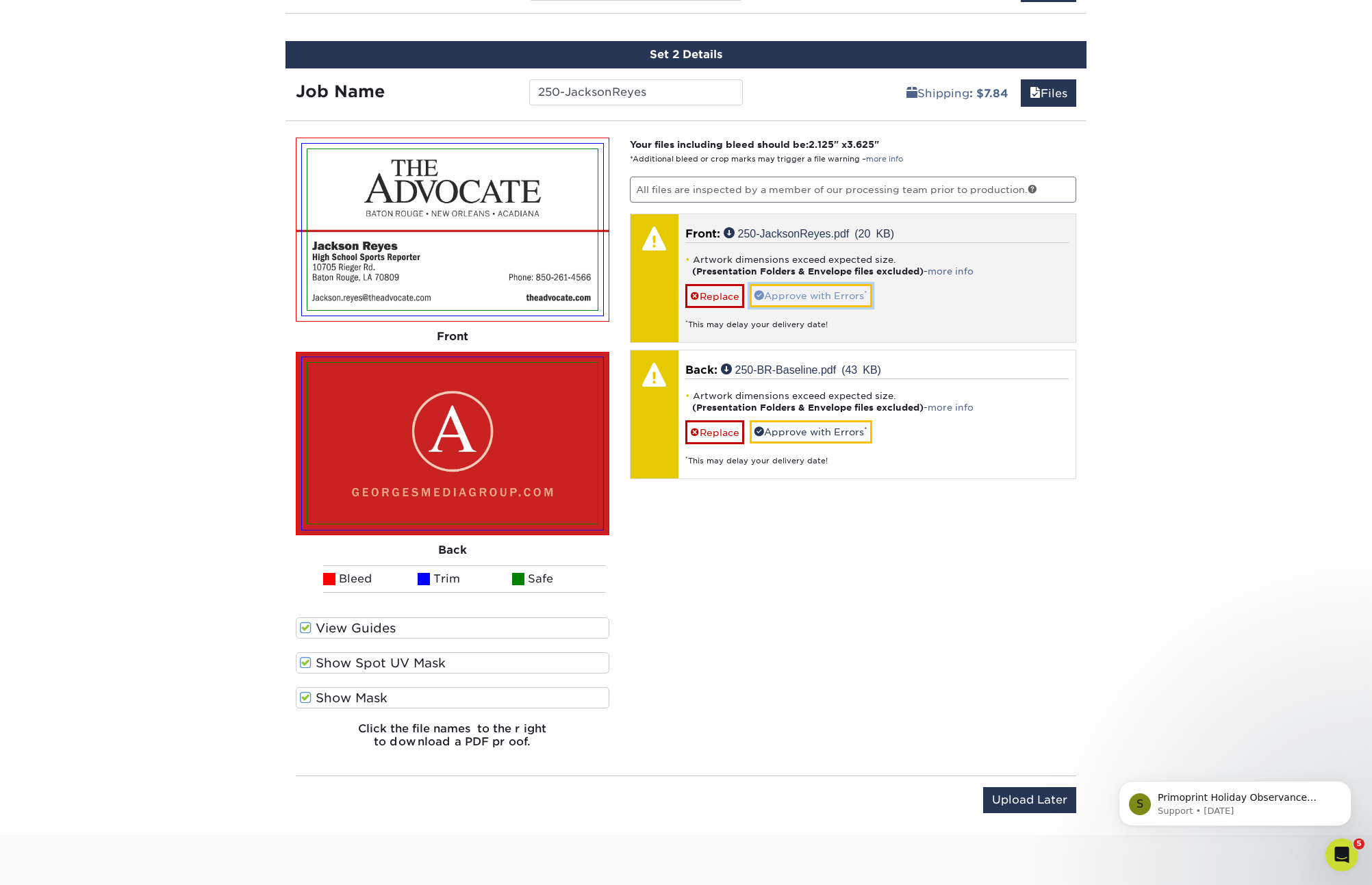
click at [814, 290] on link "Approve with Errors *" at bounding box center [810, 296] width 122 height 24
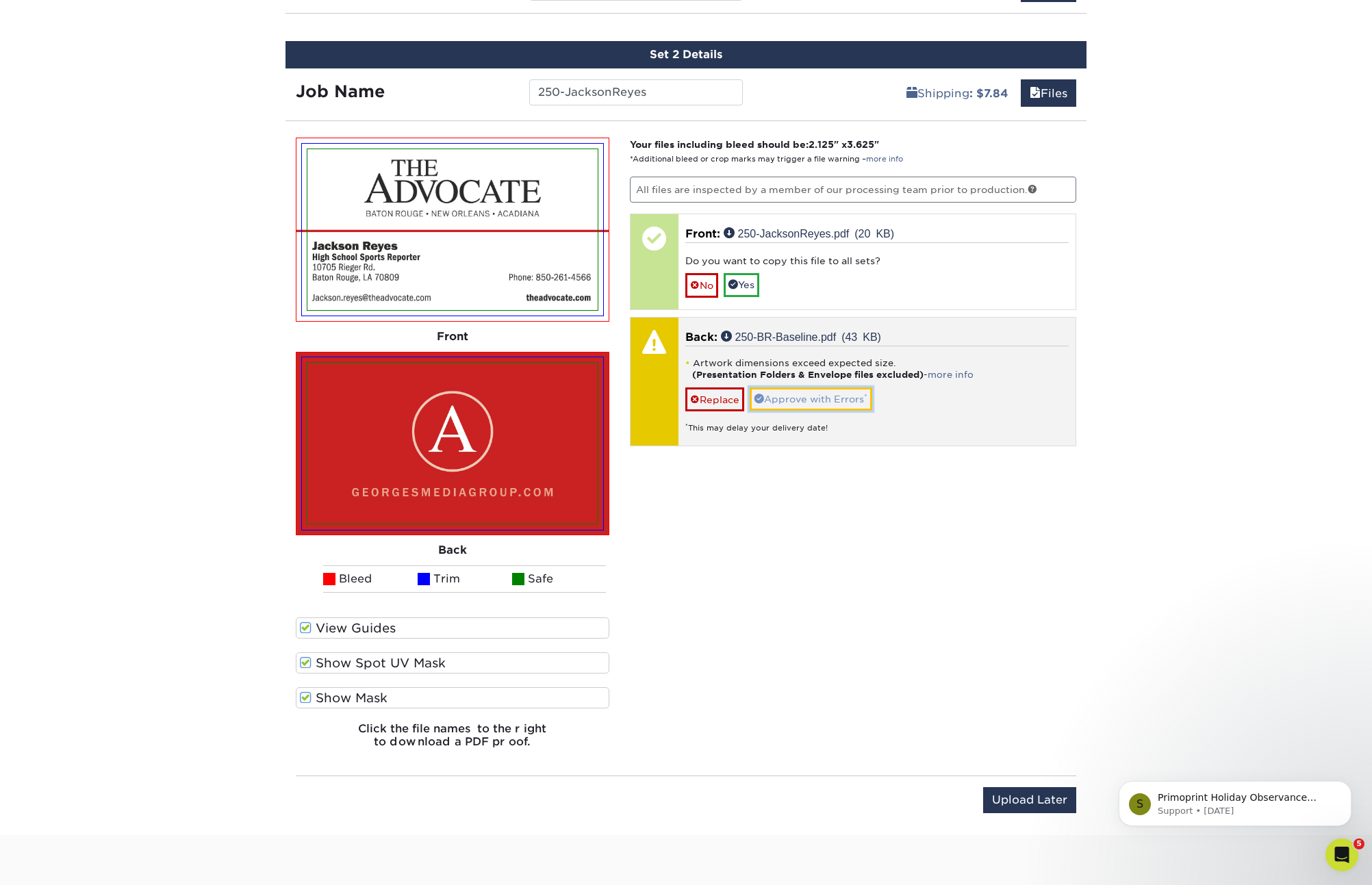
click at [808, 398] on link "Approve with Errors *" at bounding box center [810, 399] width 122 height 24
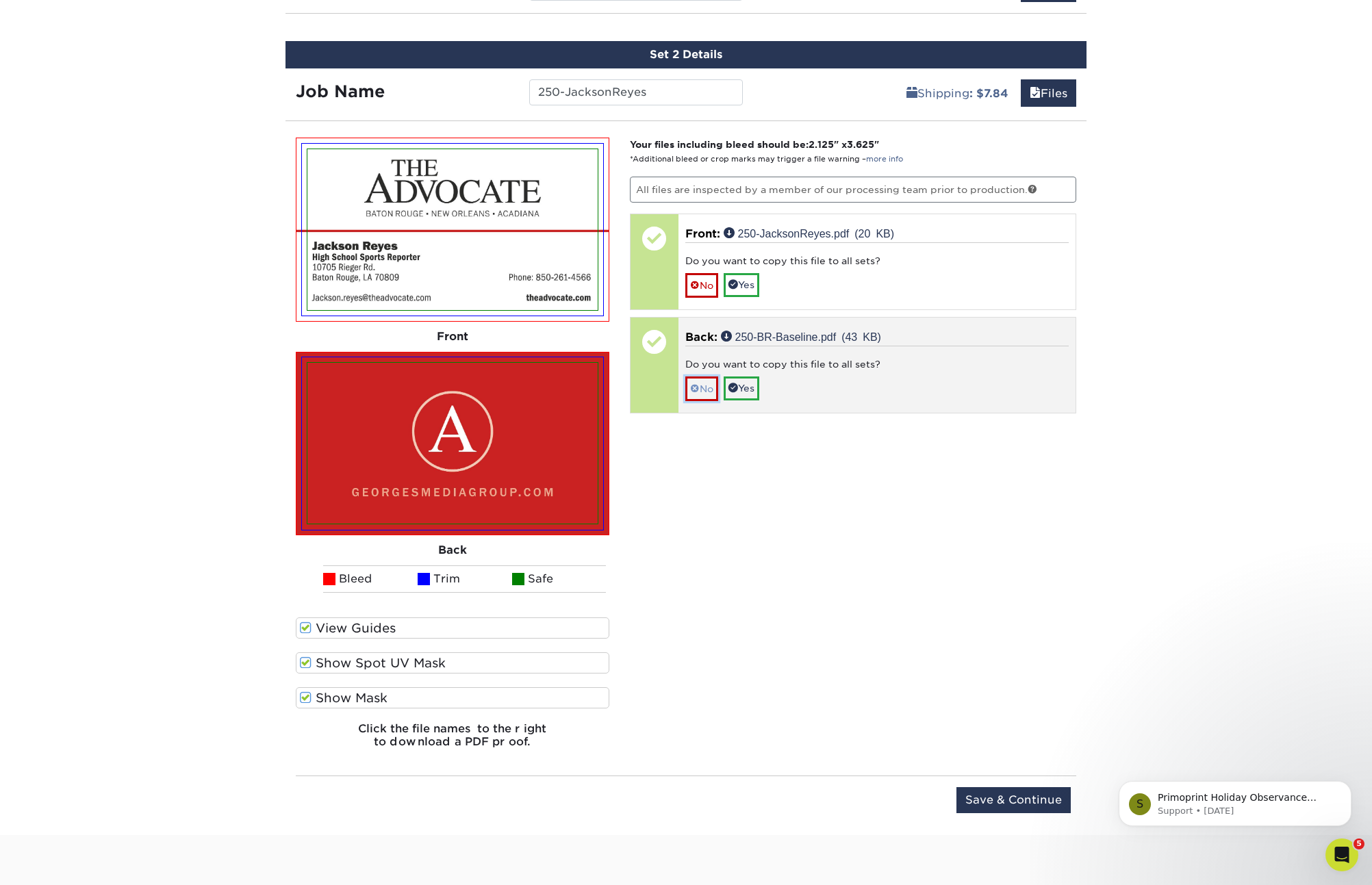
click at [710, 381] on link "No" at bounding box center [701, 388] width 33 height 24
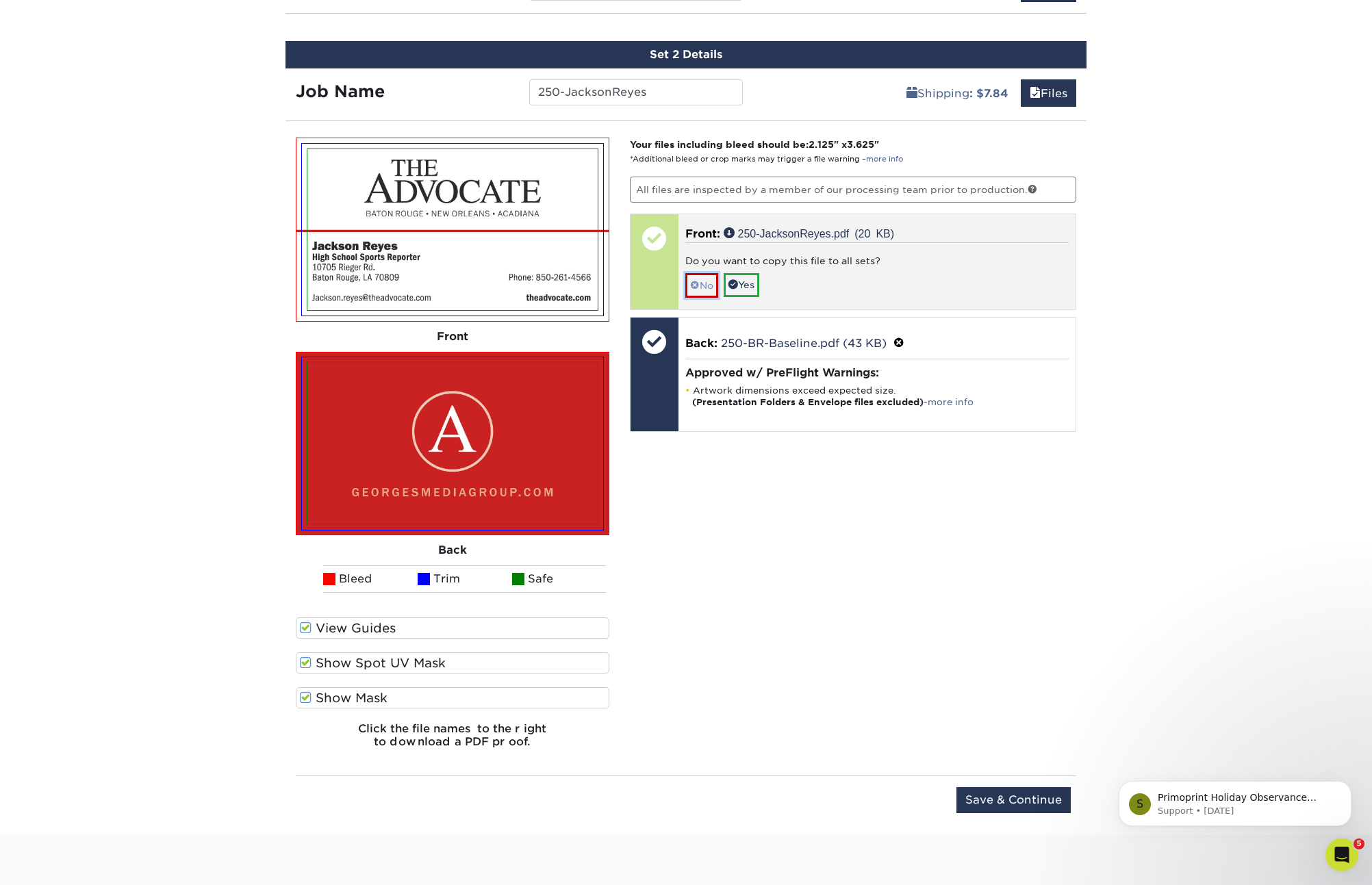
click at [707, 292] on link "No" at bounding box center [701, 285] width 33 height 24
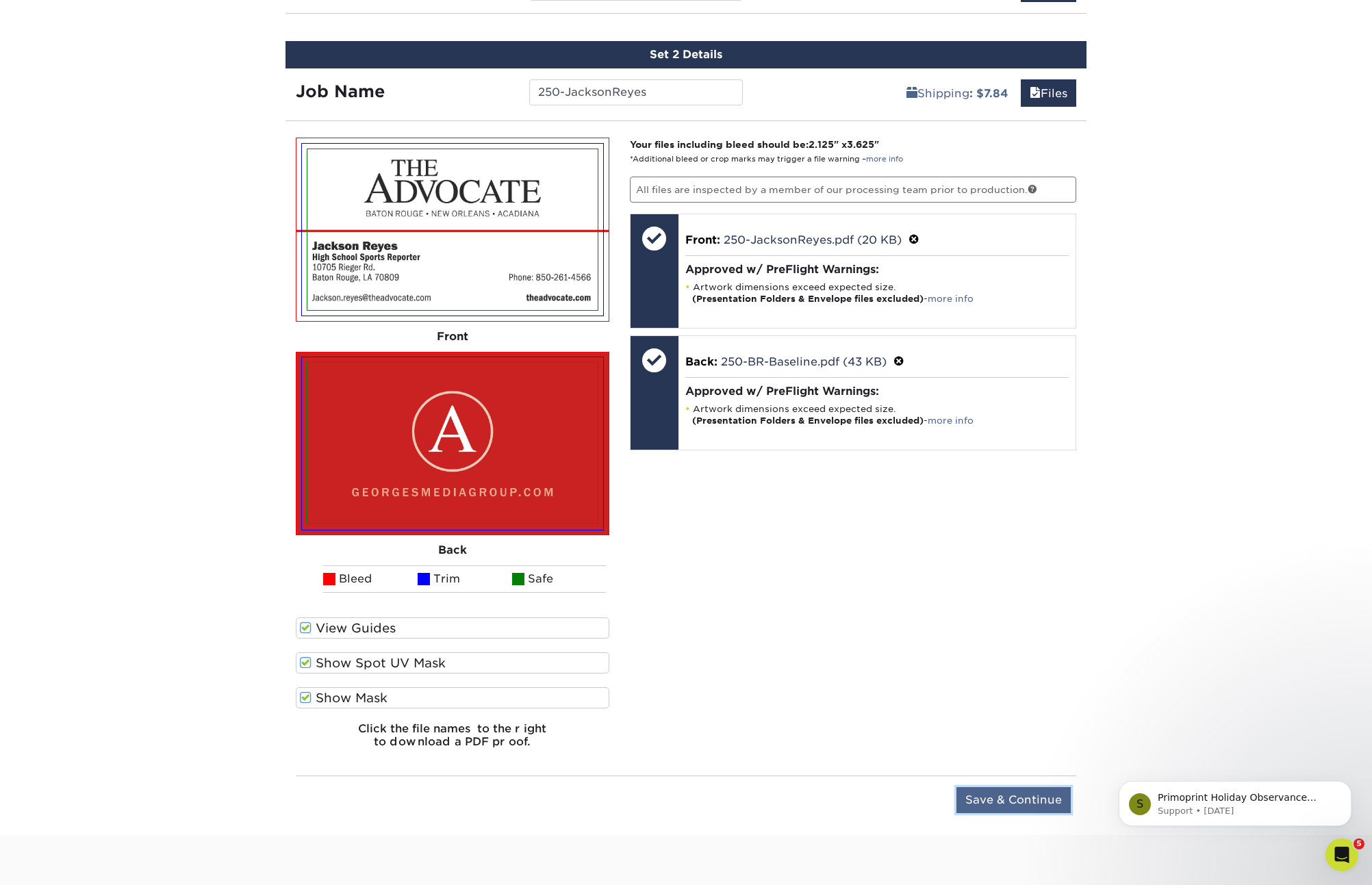
click at [990, 802] on input "Save & Continue" at bounding box center [1013, 800] width 114 height 26
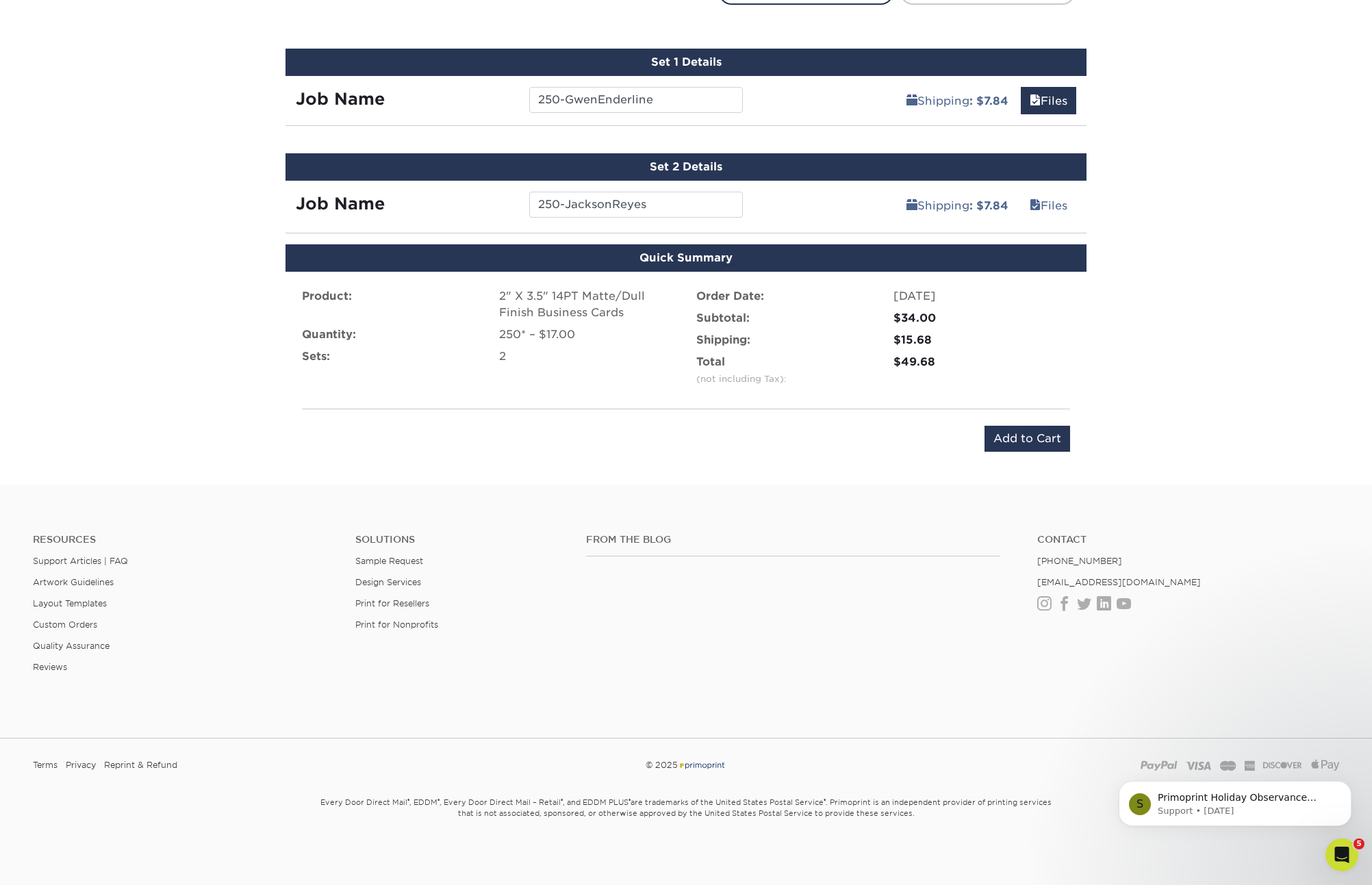
scroll to position [785, 0]
click at [1017, 443] on input "Add to Cart" at bounding box center [1027, 438] width 85 height 26
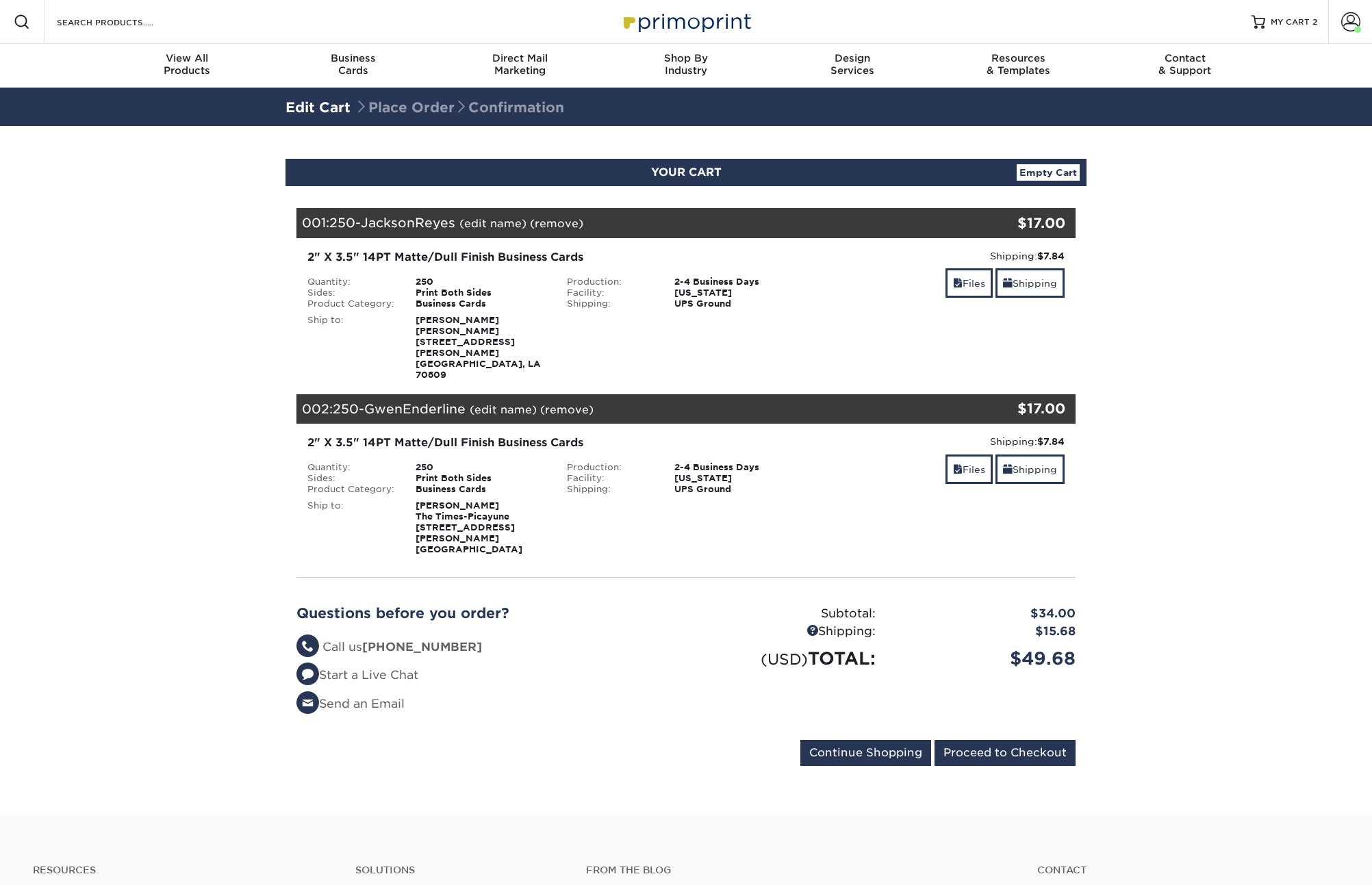
select select "255054"
click at [1015, 276] on link "Shipping" at bounding box center [1029, 283] width 69 height 29
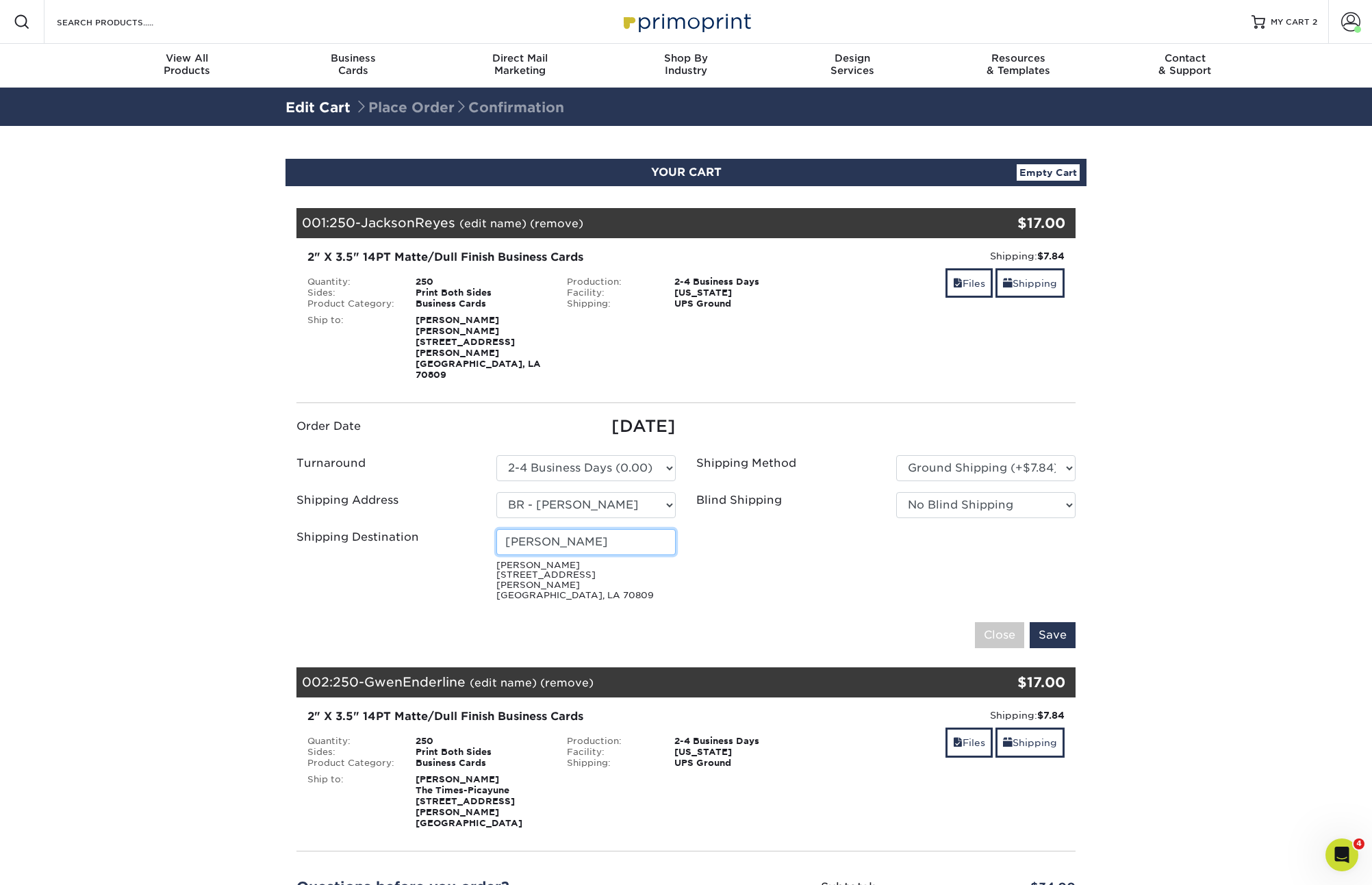
drag, startPoint x: 547, startPoint y: 527, endPoint x: 451, endPoint y: 526, distance: 96.0
click at [451, 529] on div "Shipping Destination [PERSON_NAME] [STREET_ADDRESS][PERSON_NAME]" at bounding box center [485, 567] width 400 height 77
type input "[PERSON_NAME]"
click at [779, 562] on ul "Order Date [DATE] Turnaround Please Select Select One" at bounding box center [686, 511] width 800 height 192
click at [1068, 622] on input "Save" at bounding box center [1052, 635] width 46 height 26
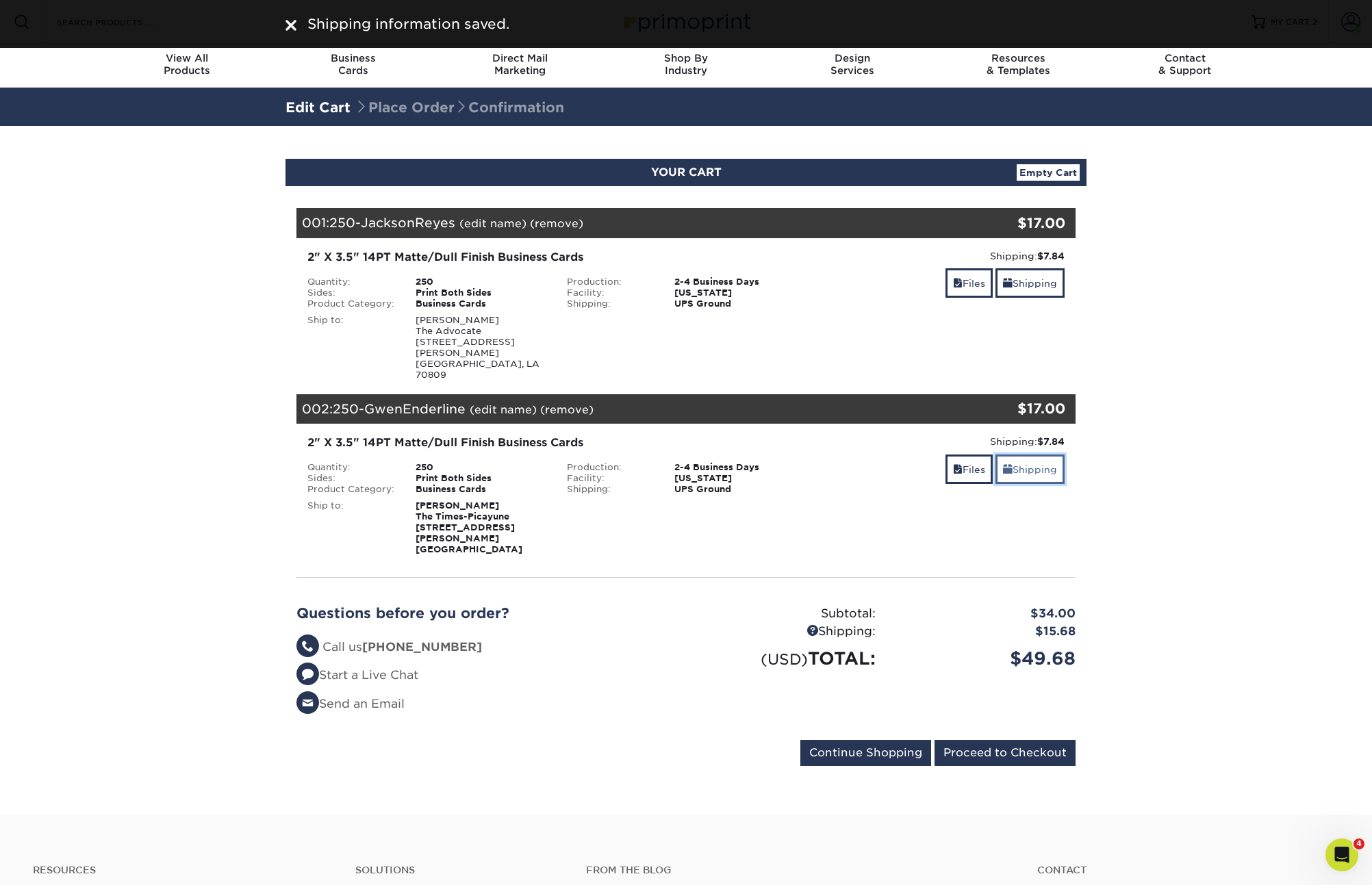
click at [1023, 454] on link "Shipping" at bounding box center [1029, 469] width 69 height 29
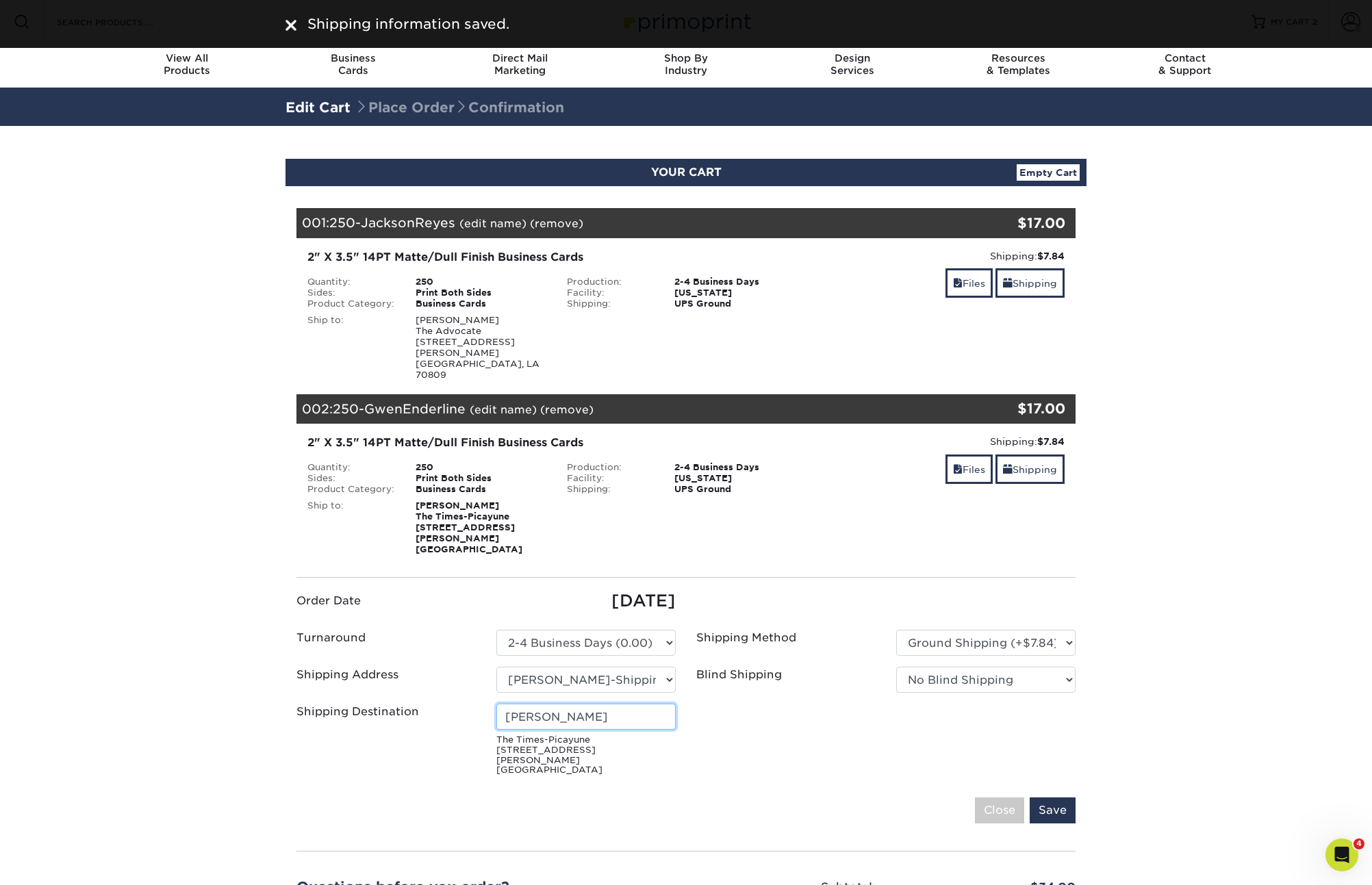
drag, startPoint x: 609, startPoint y: 682, endPoint x: 460, endPoint y: 685, distance: 149.0
click at [460, 704] on div "Shipping Destination [PERSON_NAME] The Times-Picayune [STREET_ADDRESS][PERSON_N…" at bounding box center [485, 742] width 400 height 77
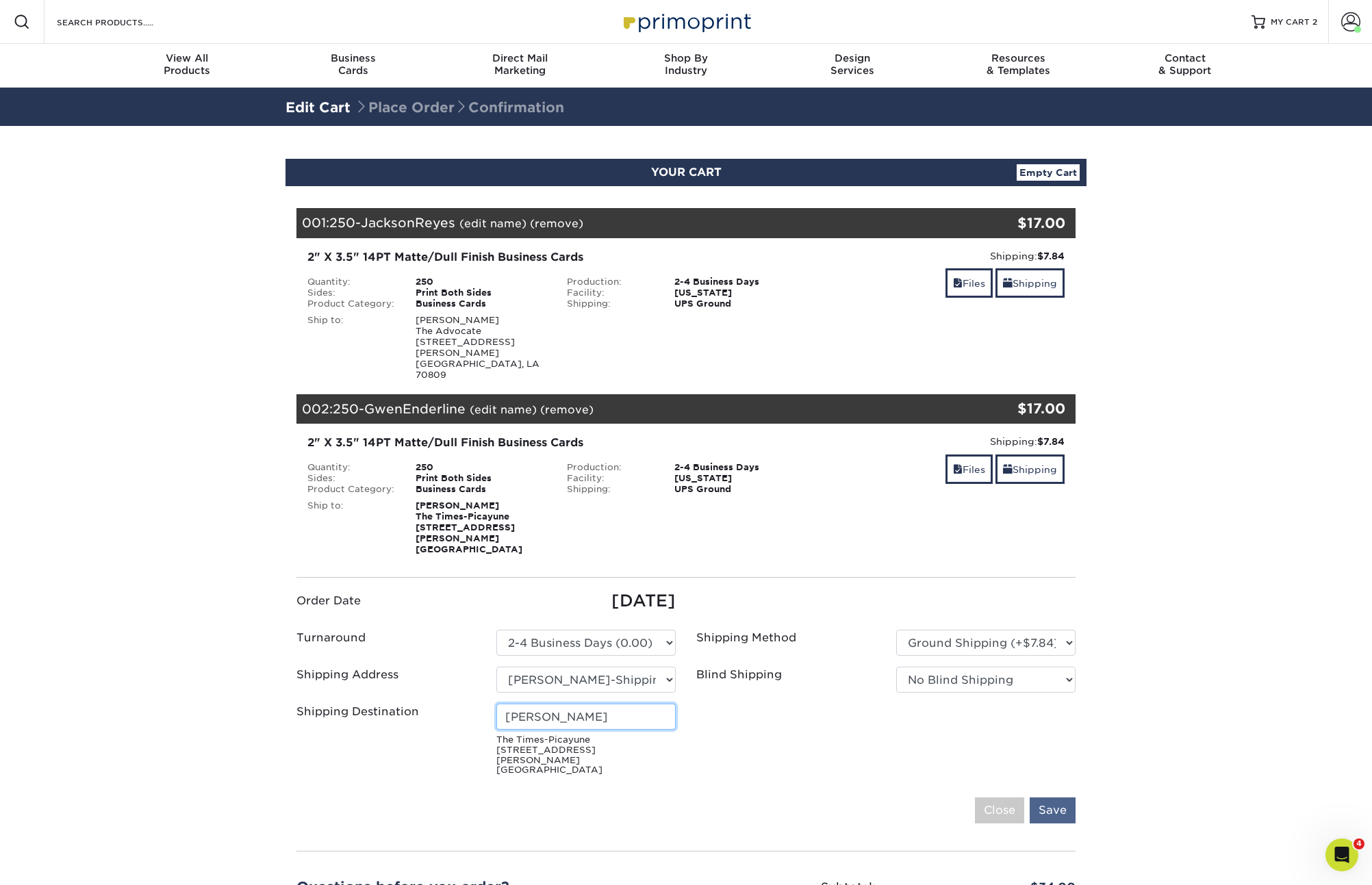
type input "[PERSON_NAME]"
click at [1053, 797] on input "Save" at bounding box center [1052, 810] width 46 height 26
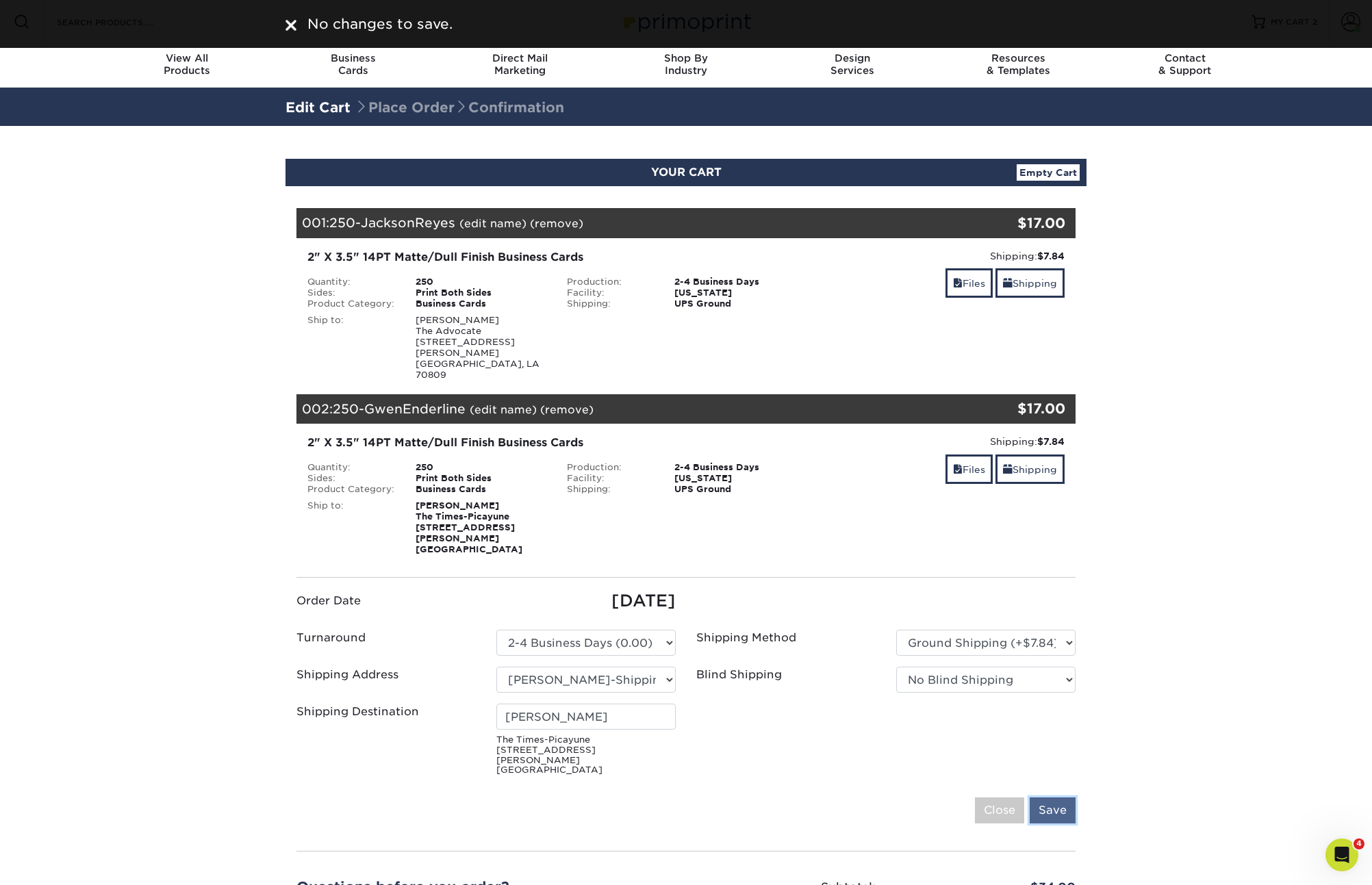
click at [1053, 797] on input "Save" at bounding box center [1052, 810] width 46 height 26
click at [285, 9] on div "No changes to save." at bounding box center [686, 24] width 1372 height 48
click at [289, 24] on img at bounding box center [291, 25] width 11 height 11
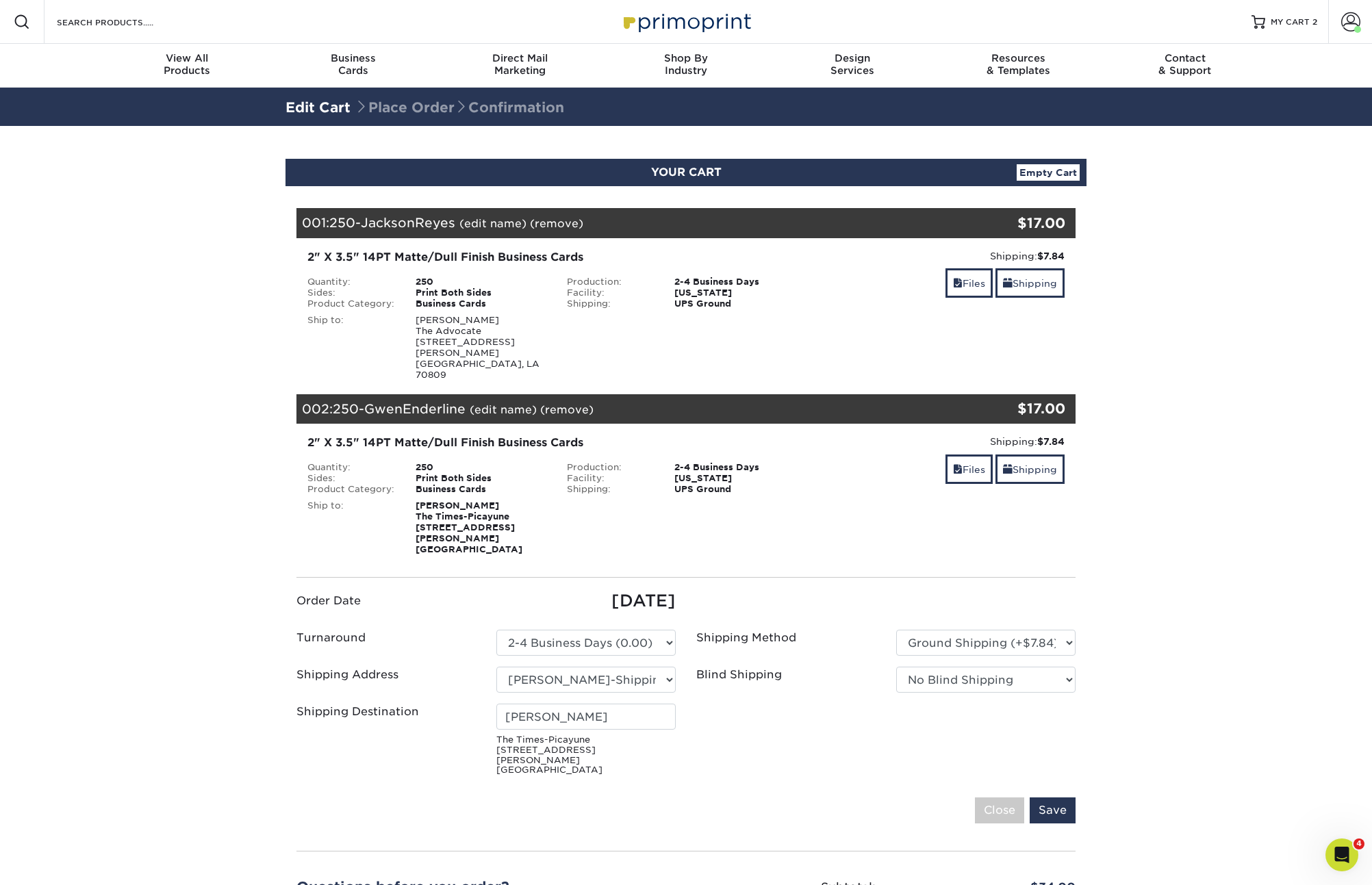
drag, startPoint x: 1200, startPoint y: 560, endPoint x: 1170, endPoint y: 600, distance: 50.0
click at [1200, 560] on section "YOUR CART Empty Cart Your Cart is Empty View Account Active Orders Order Histor…" at bounding box center [686, 608] width 1372 height 963
click at [1007, 797] on input "Close" at bounding box center [999, 810] width 49 height 26
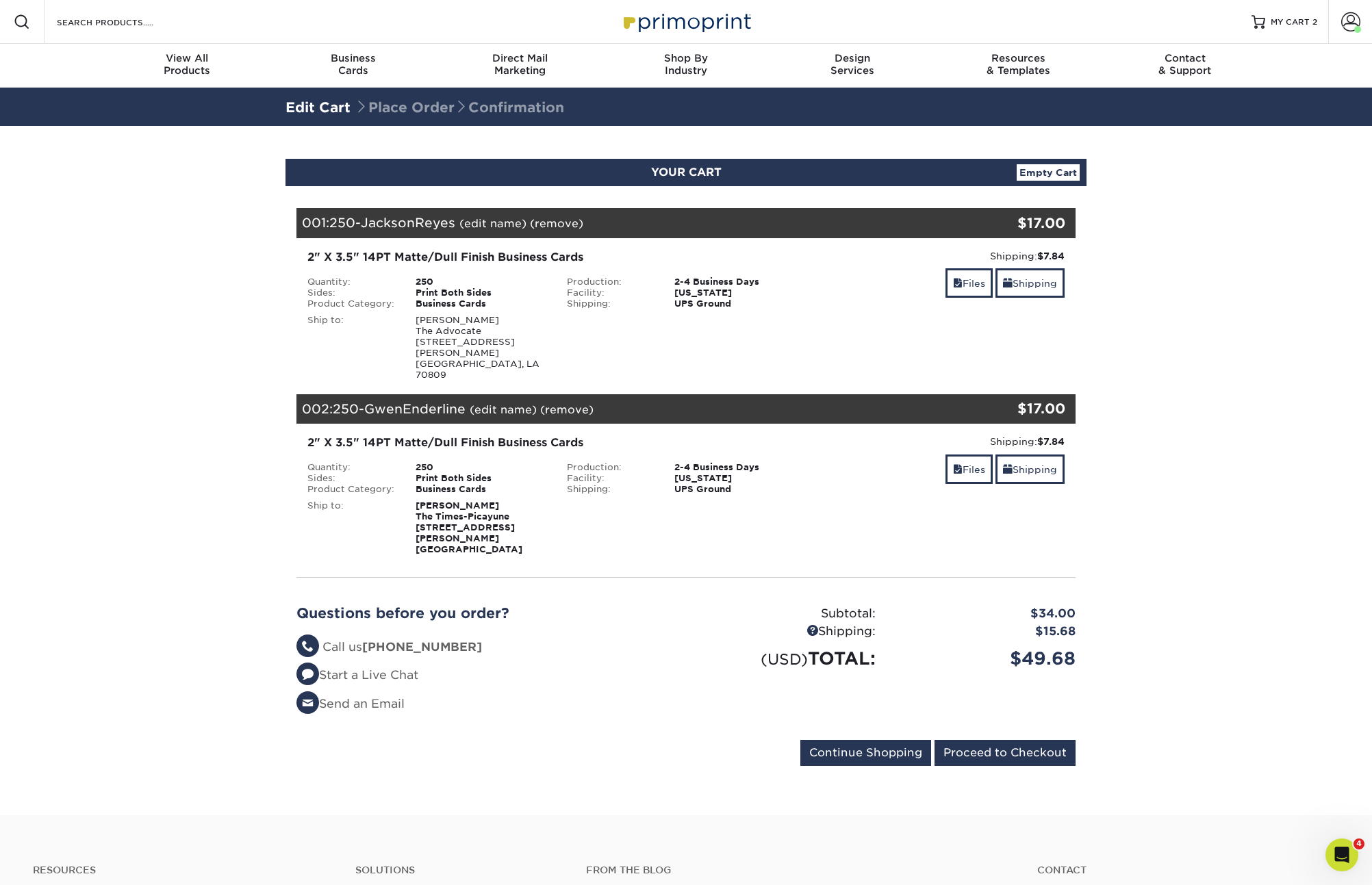
click at [547, 510] on div "Michelle Tuggle The Times-Picayune 840 Saint Charles Ave New Orleans, LA 70130" at bounding box center [481, 528] width 151 height 54
click at [1029, 454] on link "Shipping" at bounding box center [1029, 469] width 69 height 29
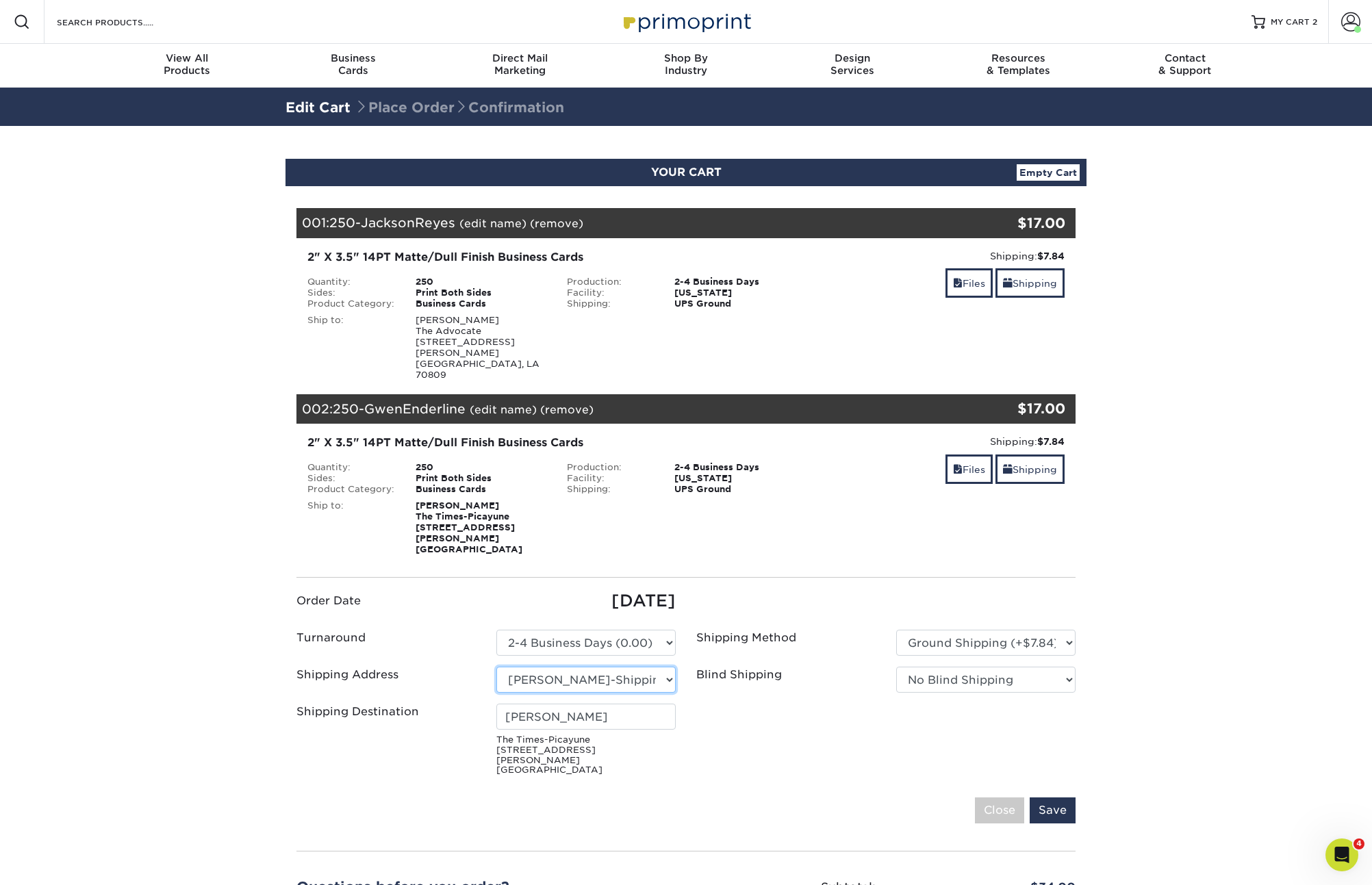
click at [596, 666] on select "Select One Acadiana Office Baton Rouge - Business Cards Baton Rouge Production …" at bounding box center [586, 679] width 180 height 26
select select "225545"
type input "Michelle Tuggle"
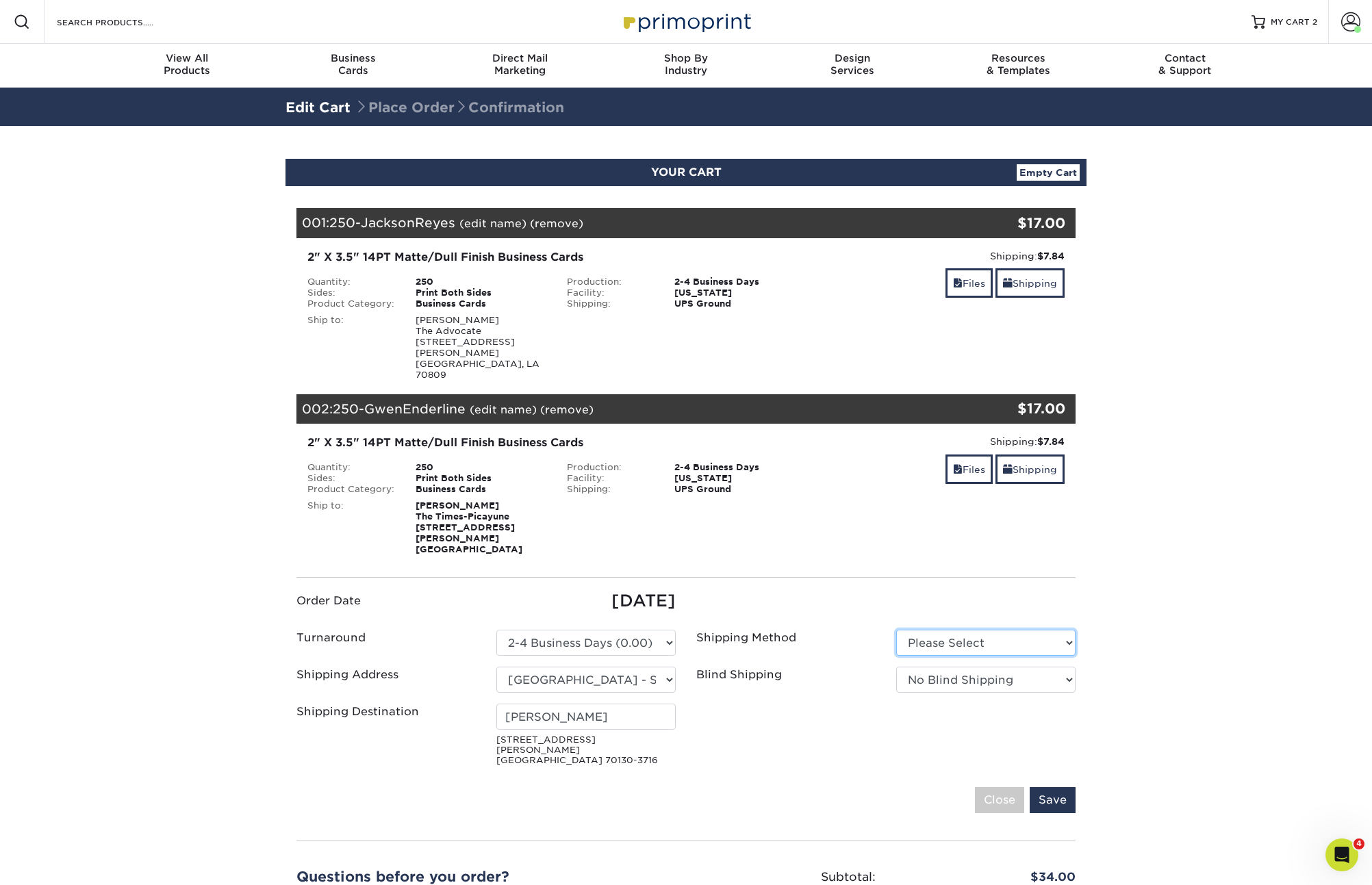
click at [998, 629] on select "Please Select Ground Shipping (+$7.84) 3 Day Shipping Service (+$15.33)" at bounding box center [986, 642] width 180 height 26
select select "03"
click at [896, 629] on select "Please Select Ground Shipping (+$7.84) 3 Day Shipping Service (+$15.33)" at bounding box center [986, 642] width 180 height 26
click at [945, 666] on select "No Blind Shipping Acadiana Office Baton Rouge - Business Cards Baton Rouge Prod…" at bounding box center [986, 679] width 180 height 26
click at [736, 699] on ul "Order Date 08/20/2025 Turnaround Please Select Select One" at bounding box center [686, 679] width 800 height 182
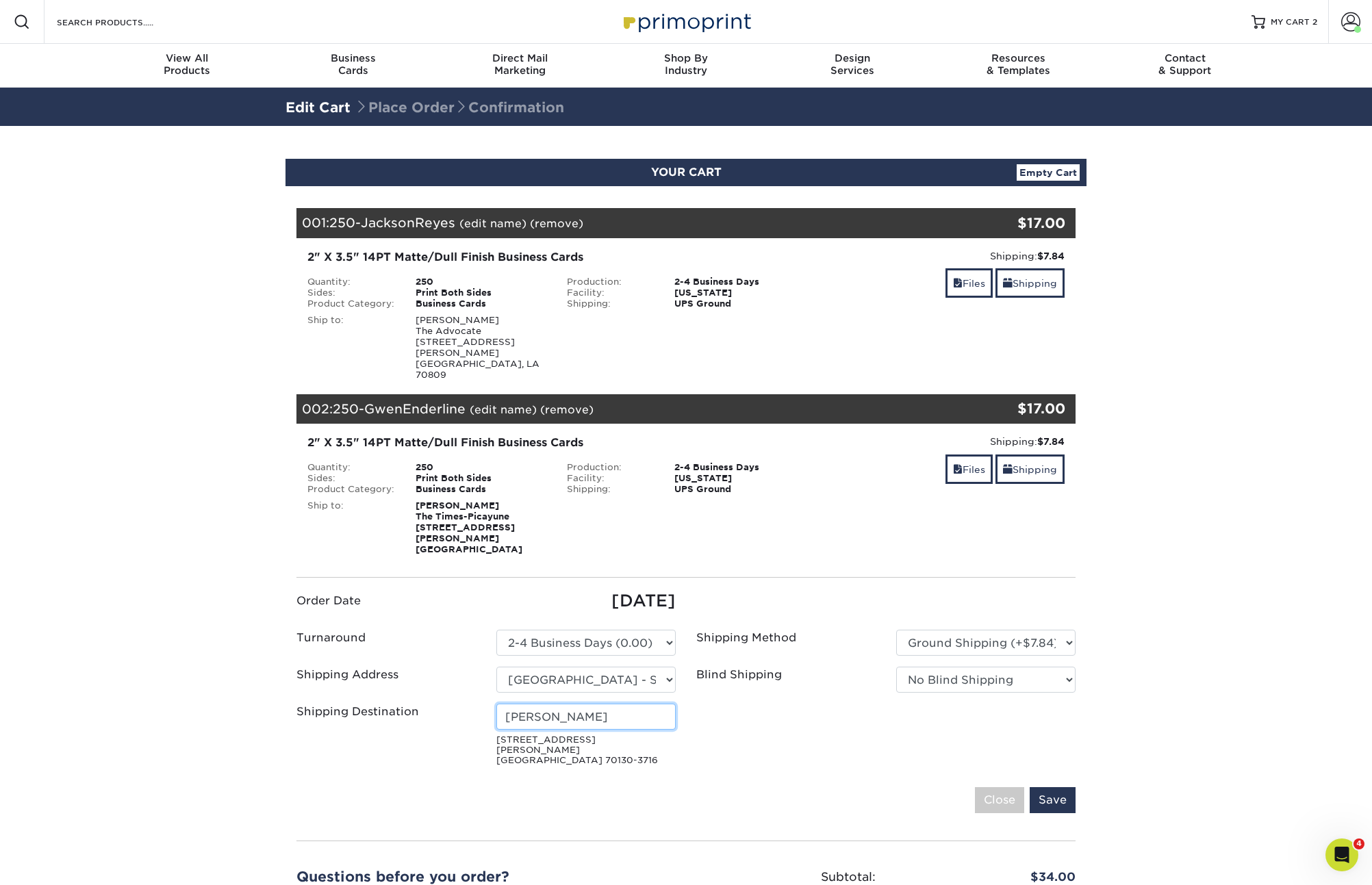
click at [550, 704] on input "Michelle Tuggle" at bounding box center [586, 716] width 180 height 26
type input "Gwen Enderline"
click at [788, 715] on ul "Order Date 08/20/2025 Turnaround Please Select Select One" at bounding box center [686, 679] width 800 height 182
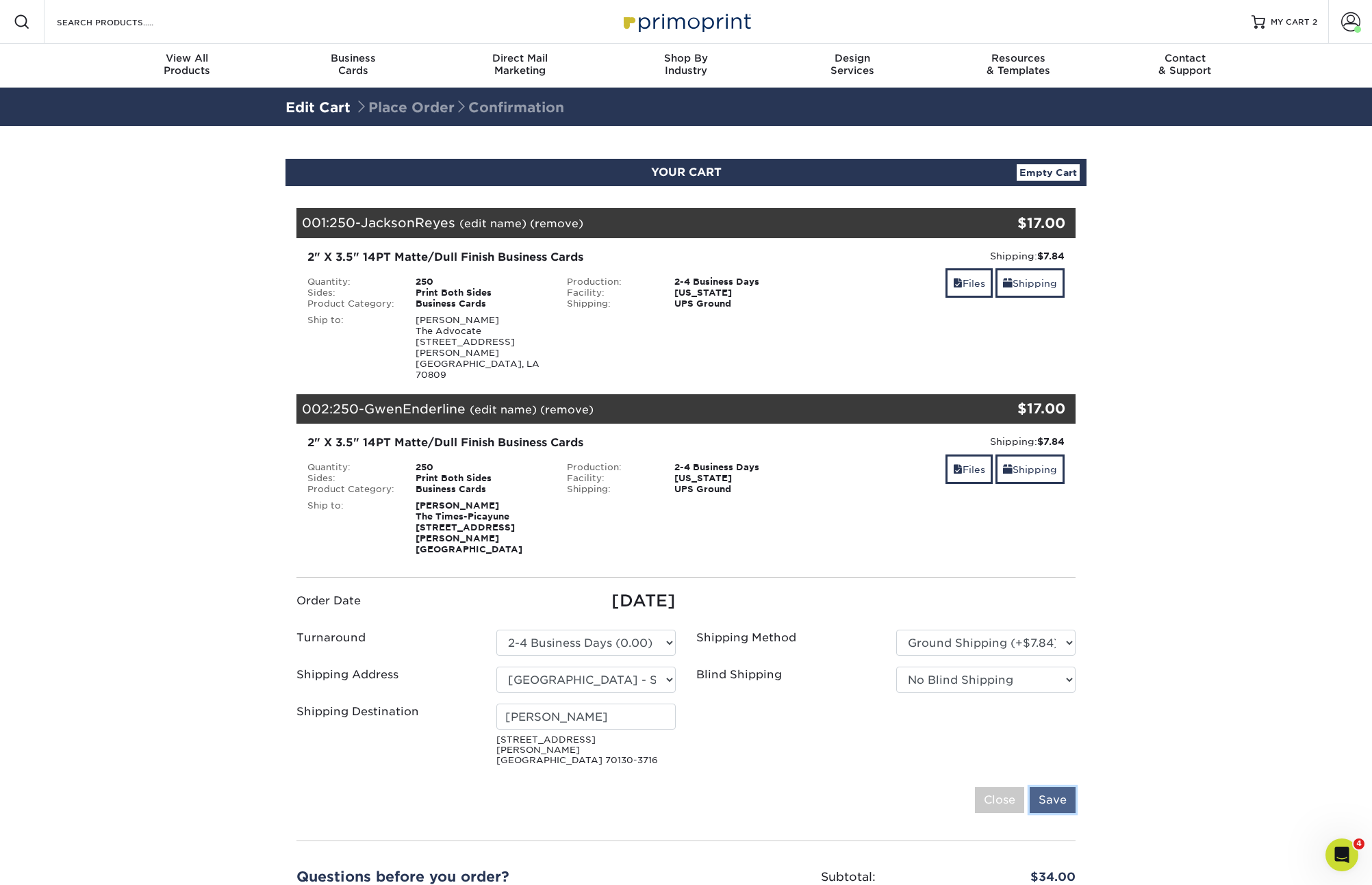
click at [1074, 787] on input "Save" at bounding box center [1052, 800] width 46 height 26
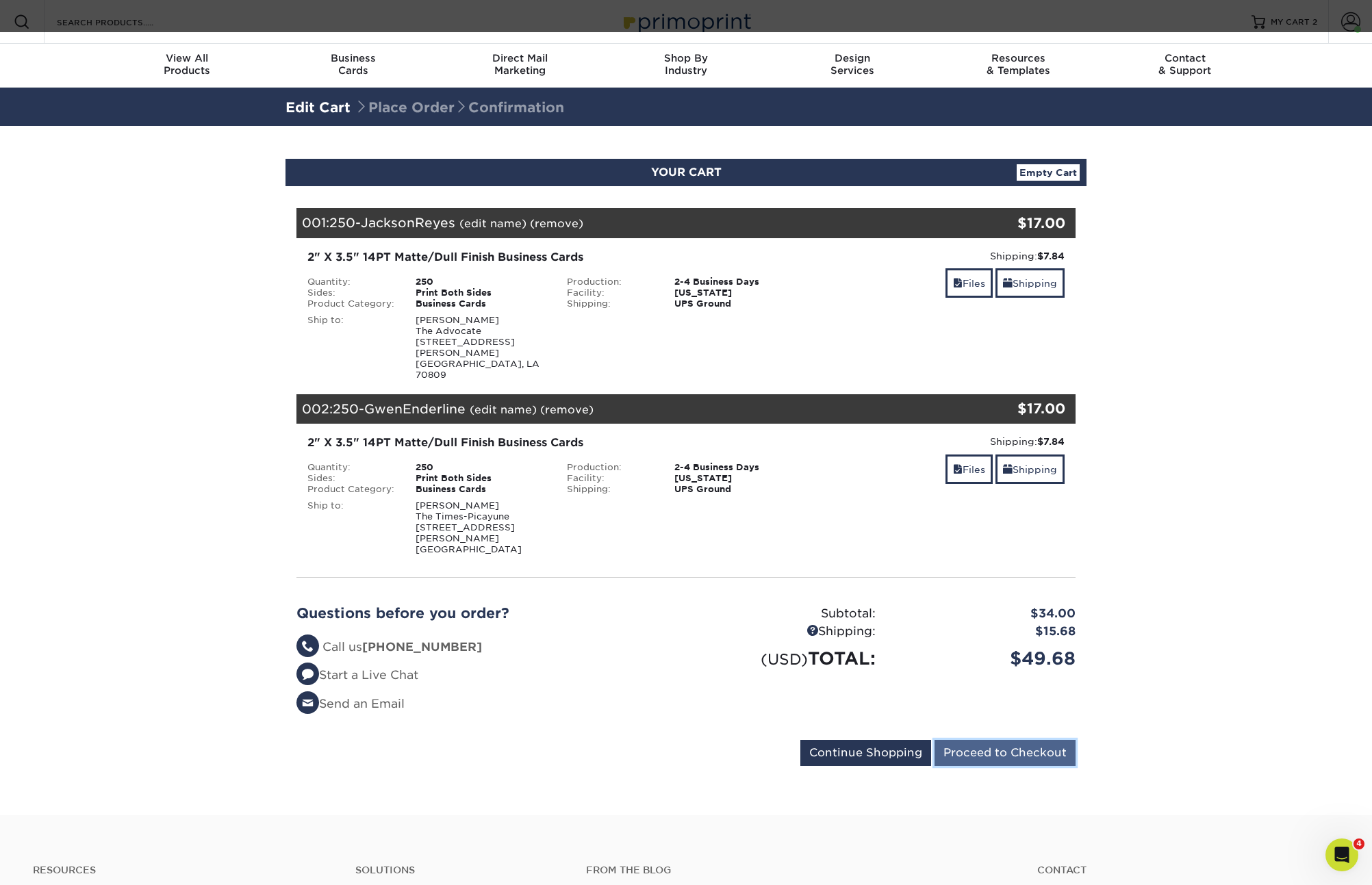
click at [1019, 740] on input "Proceed to Checkout" at bounding box center [1004, 753] width 141 height 26
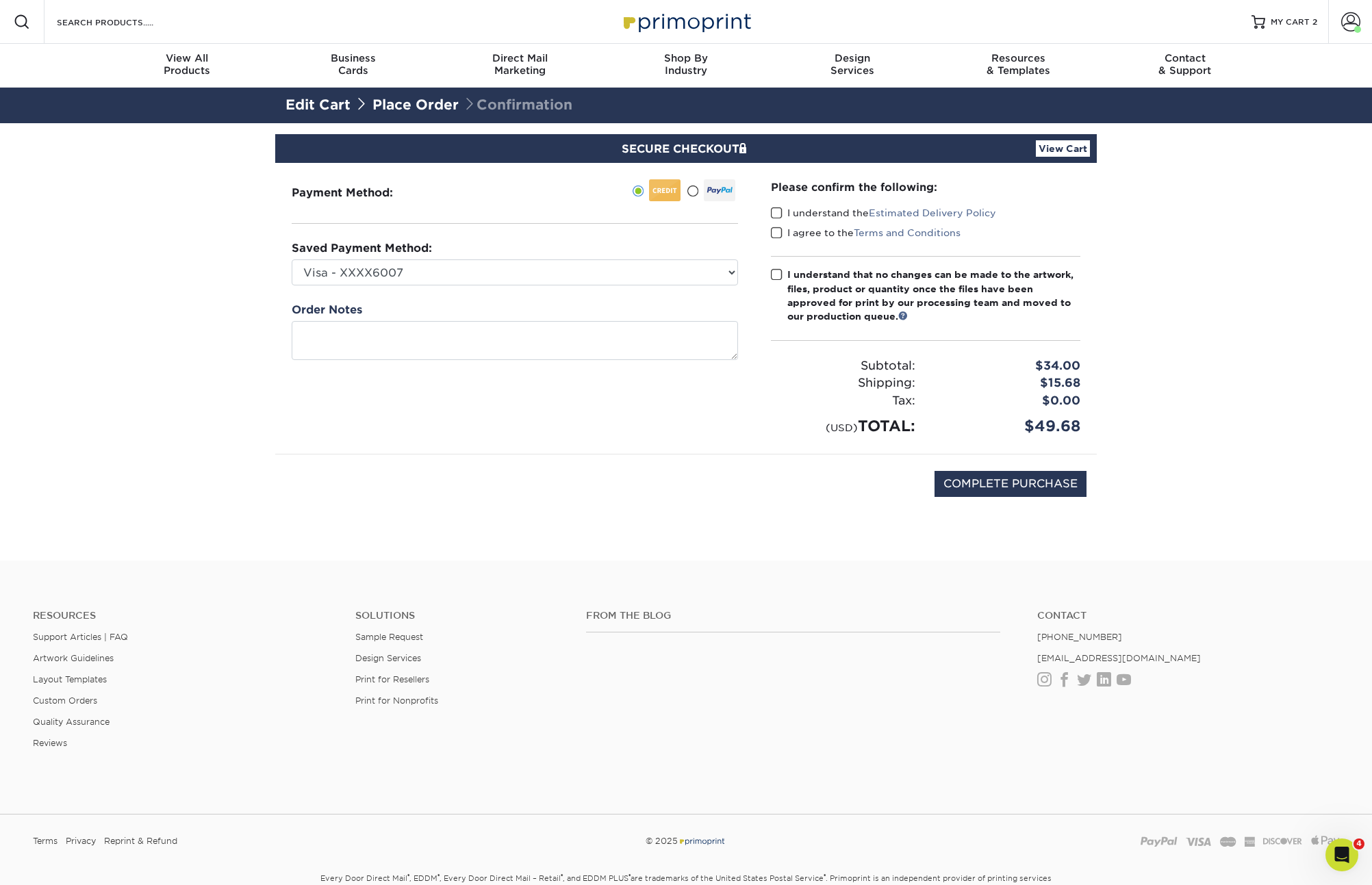
click at [782, 209] on span at bounding box center [776, 213] width 12 height 13
click at [0, 0] on input "I understand the Estimated Delivery Policy" at bounding box center [0, 0] width 0 height 0
click at [776, 236] on span at bounding box center [776, 233] width 12 height 13
click at [0, 0] on input "I agree to the Terms and Conditions" at bounding box center [0, 0] width 0 height 0
click at [780, 275] on span at bounding box center [776, 275] width 12 height 13
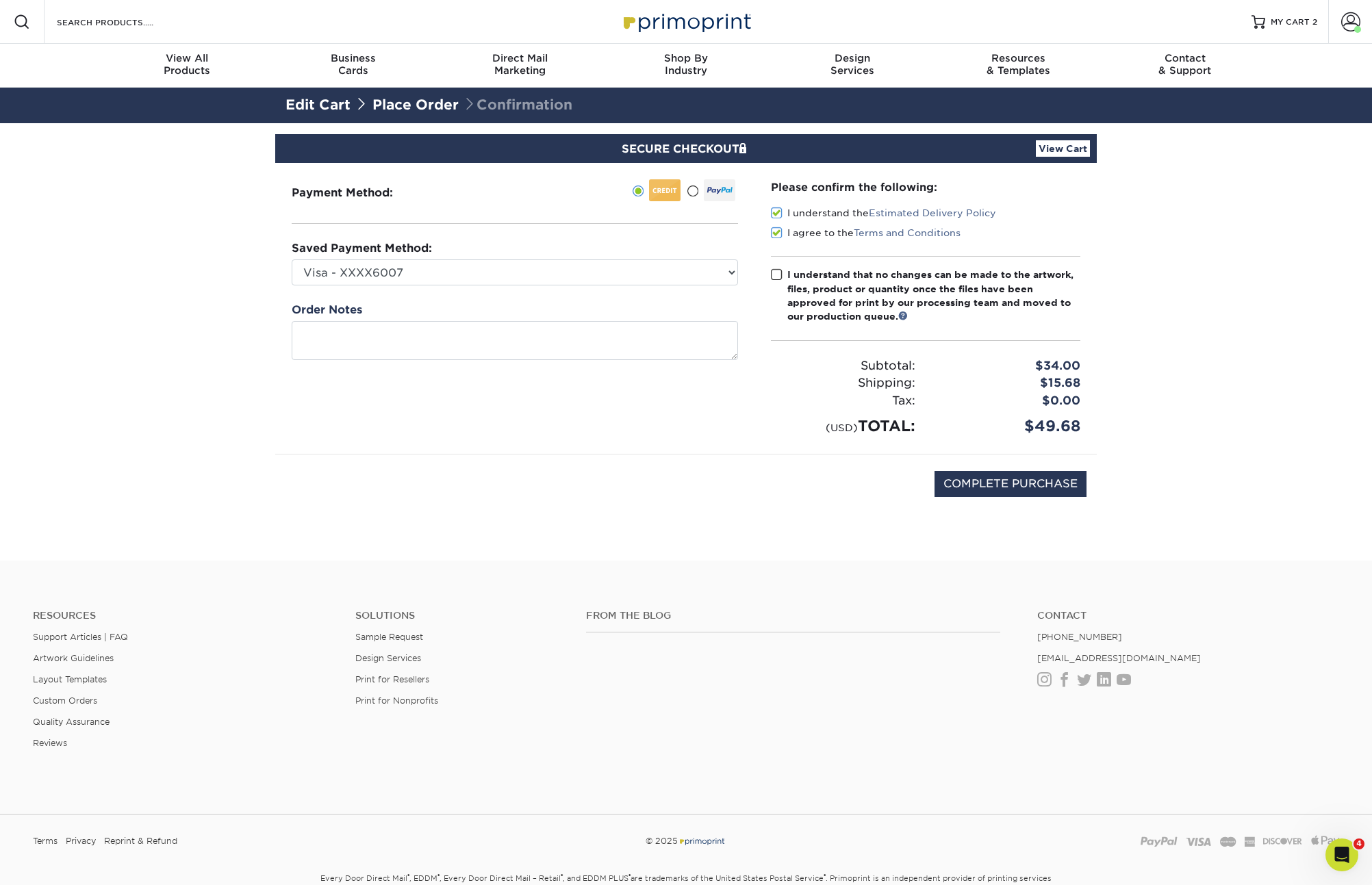
click at [0, 0] on input "I understand that no changes can be made to the artwork, files, product or quan…" at bounding box center [0, 0] width 0 height 0
click at [989, 490] on input "COMPLETE PURCHASE" at bounding box center [1010, 483] width 152 height 26
type input "PROCESSING, PLEASE WAIT..."
